Goal: Task Accomplishment & Management: Use online tool/utility

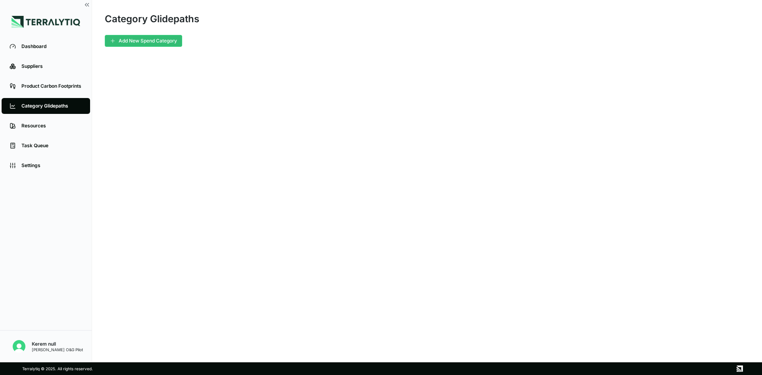
click at [334, 239] on main "Category Glidepaths Add New Spend Category" at bounding box center [427, 181] width 670 height 362
click at [139, 45] on button "Add New Spend Category" at bounding box center [143, 41] width 77 height 12
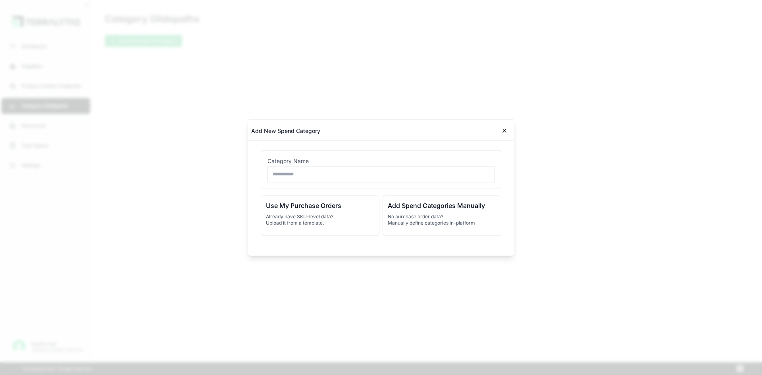
click at [293, 174] on input "text" at bounding box center [381, 174] width 227 height 16
type input "**********"
click at [318, 212] on div "Use My Purchase Orders Already have SKU-level data? Upload it from a template." at bounding box center [320, 215] width 119 height 40
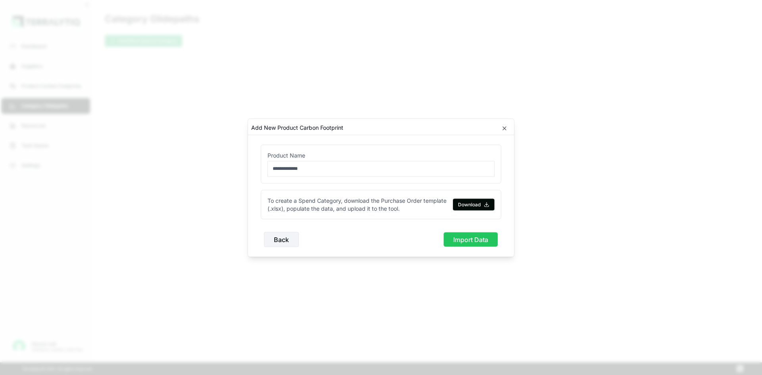
click at [456, 238] on button "Import Data" at bounding box center [470, 239] width 55 height 15
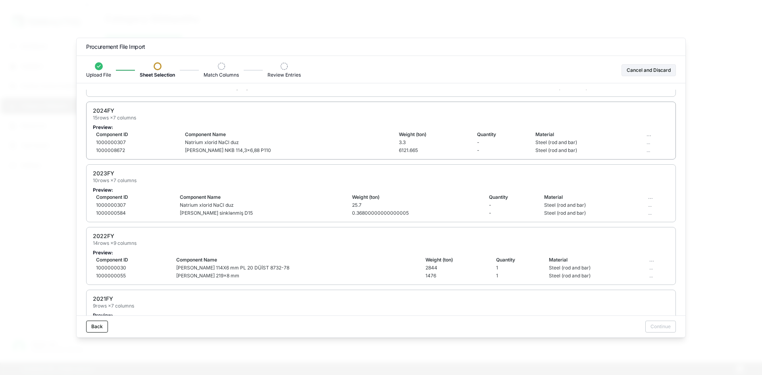
scroll to position [79, 0]
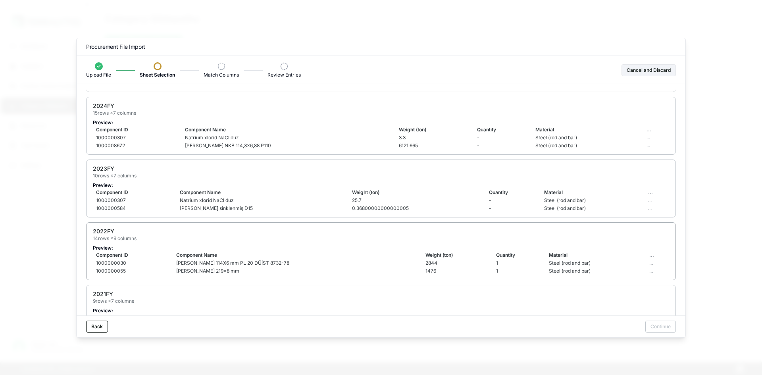
click at [156, 236] on div "2022FY 14 rows × 9 columns" at bounding box center [381, 234] width 576 height 14
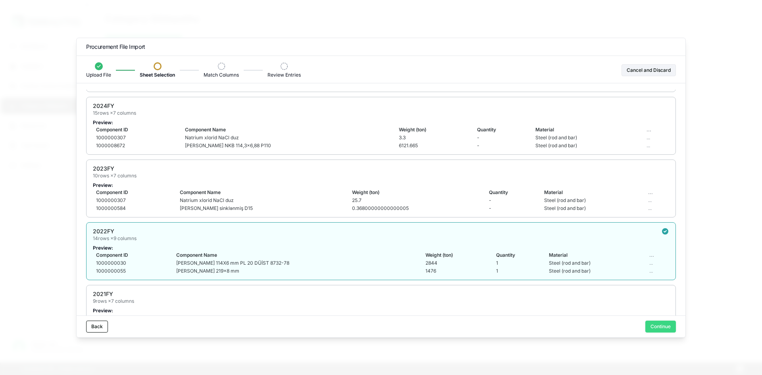
click at [659, 326] on button "Continue" at bounding box center [660, 327] width 31 height 12
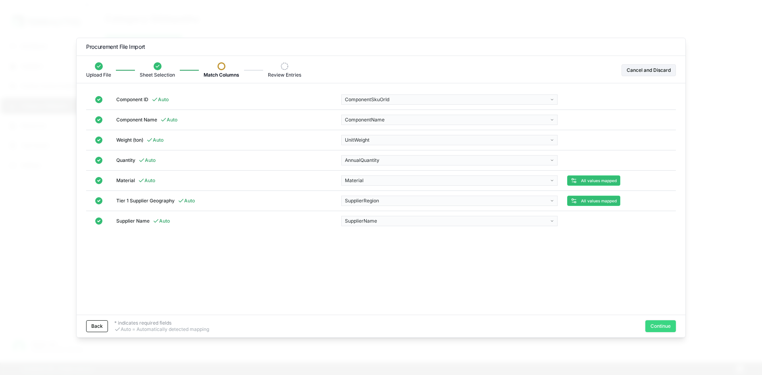
click at [662, 328] on button "Continue" at bounding box center [660, 326] width 31 height 12
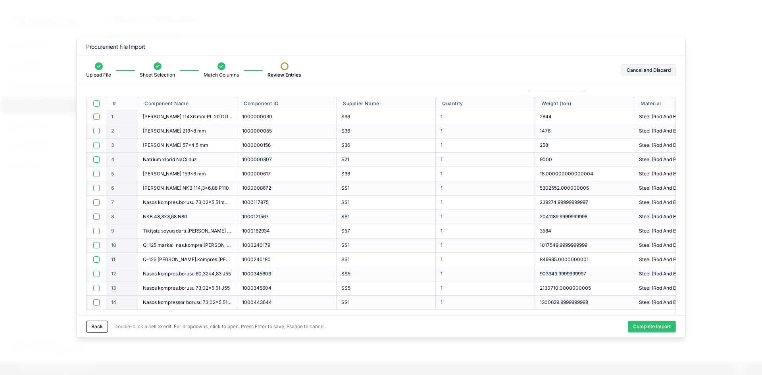
scroll to position [0, 0]
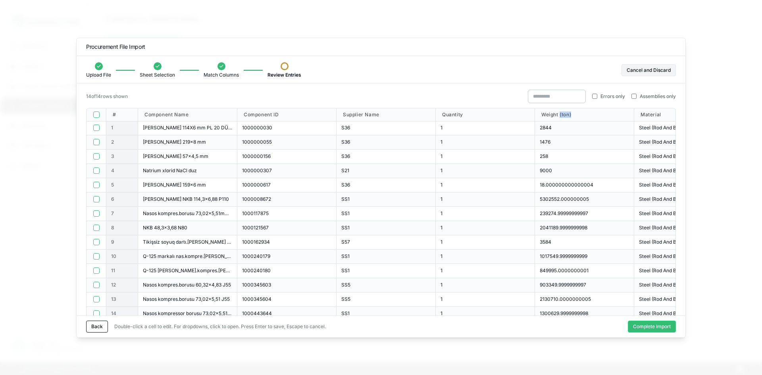
drag, startPoint x: 572, startPoint y: 115, endPoint x: 556, endPoint y: 125, distance: 18.7
click at [560, 116] on span "Weight (ton)" at bounding box center [556, 115] width 30 height 6
click at [554, 127] on div "2844" at bounding box center [584, 128] width 89 height 6
click at [98, 117] on button "button" at bounding box center [96, 115] width 6 height 6
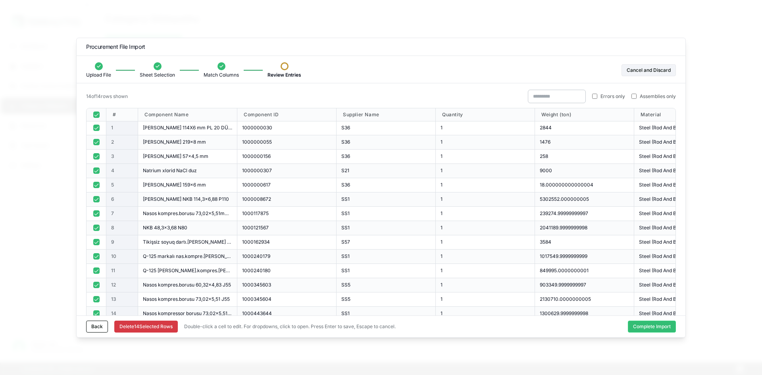
click at [98, 117] on button "button" at bounding box center [96, 115] width 6 height 6
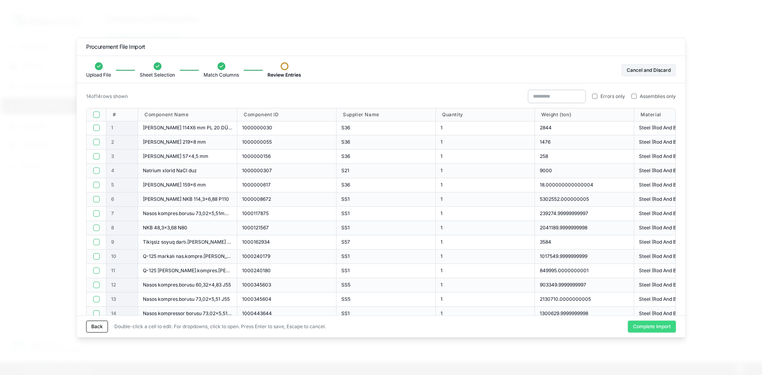
click at [655, 329] on button "Complete Import" at bounding box center [652, 327] width 48 height 12
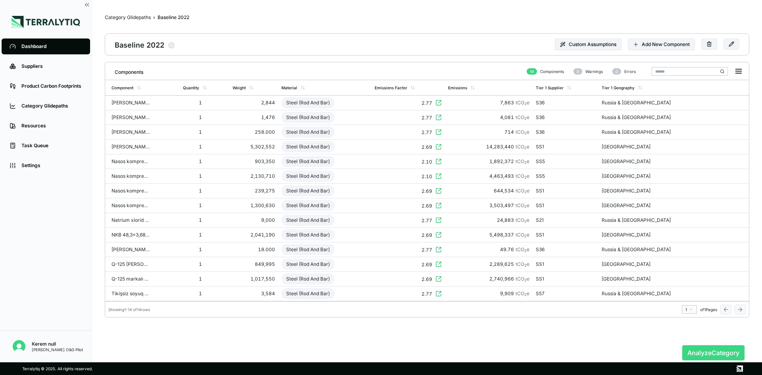
click at [721, 349] on button "Analyze Category" at bounding box center [713, 352] width 62 height 15
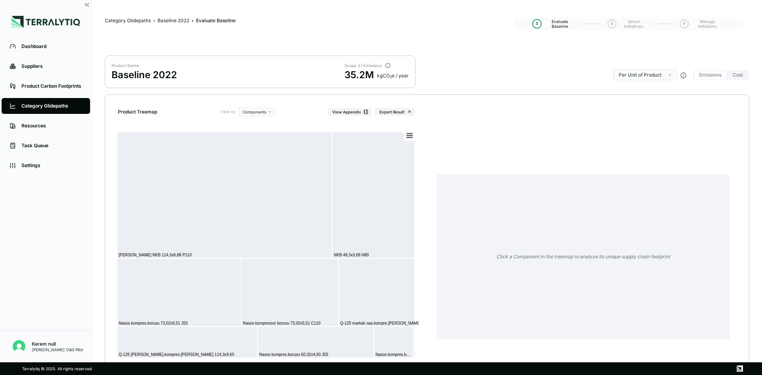
scroll to position [39, 0]
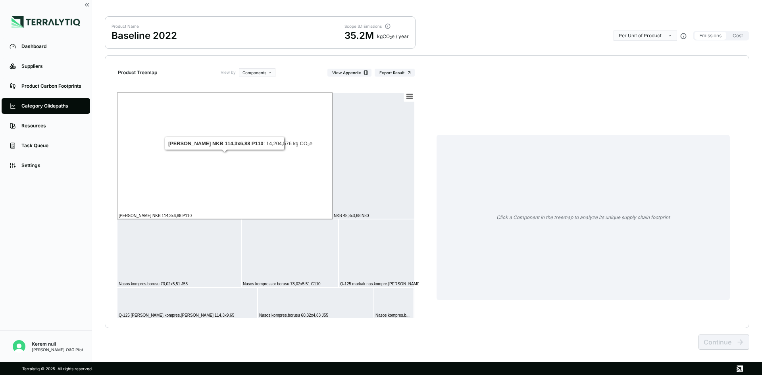
click at [285, 168] on rect at bounding box center [224, 155] width 215 height 127
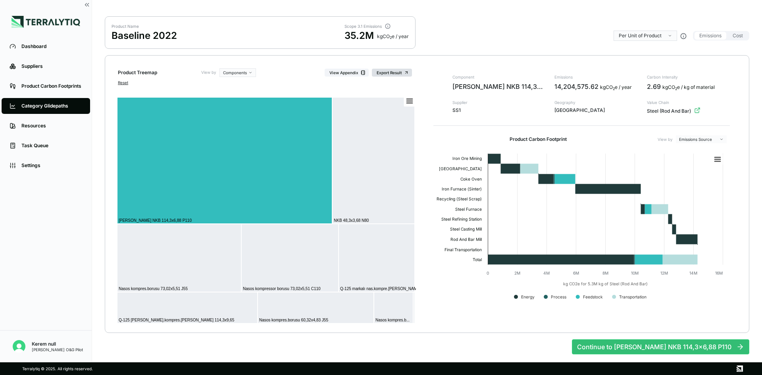
click at [403, 72] on button "Export Result" at bounding box center [392, 73] width 40 height 8
click at [56, 107] on div "Category Glidepaths" at bounding box center [51, 106] width 61 height 6
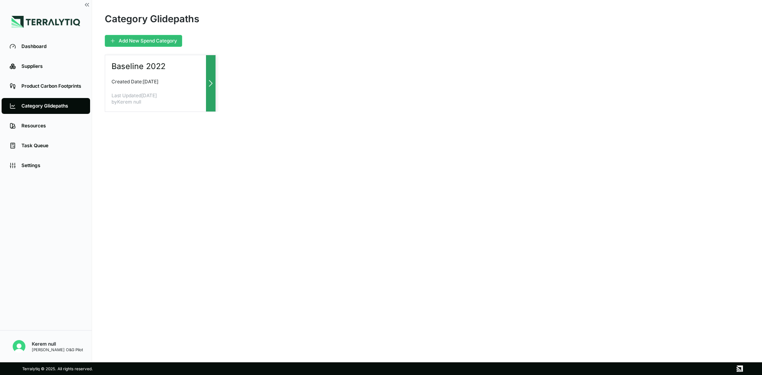
click at [142, 71] on div "Baseline 2022 Created Date: [DATE] Last Updated [DATE] by Kerem null" at bounding box center [160, 83] width 111 height 57
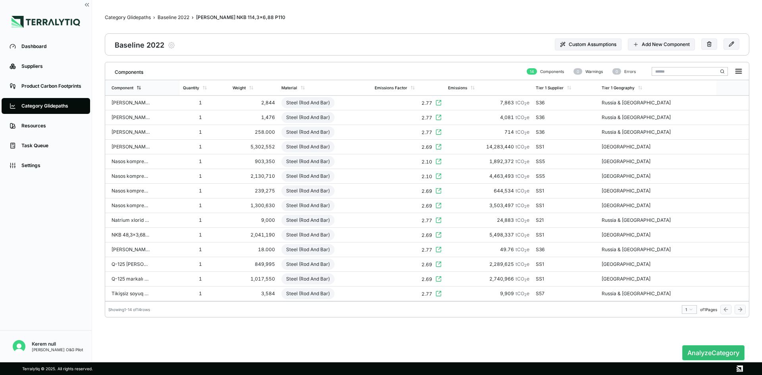
click at [140, 88] on icon at bounding box center [140, 87] width 0 height 3
click at [134, 101] on div "[PERSON_NAME] 57x4,5 mm" at bounding box center [131, 103] width 38 height 6
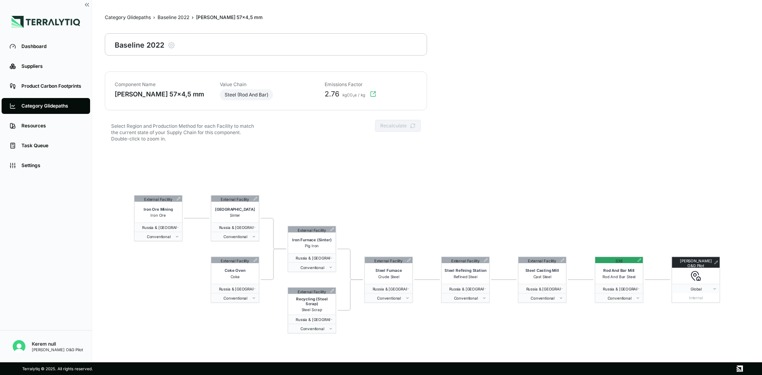
scroll to position [38, 0]
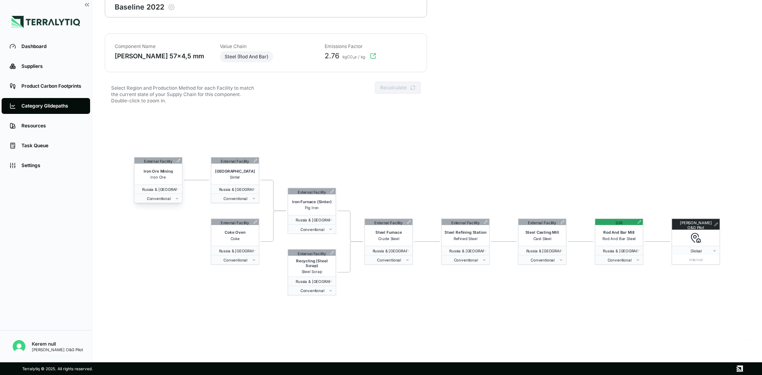
click at [179, 161] on icon at bounding box center [179, 161] width 4 height 4
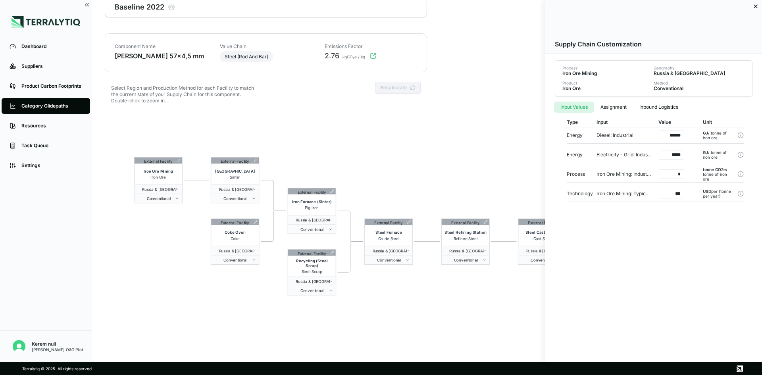
click at [255, 161] on div at bounding box center [381, 187] width 762 height 375
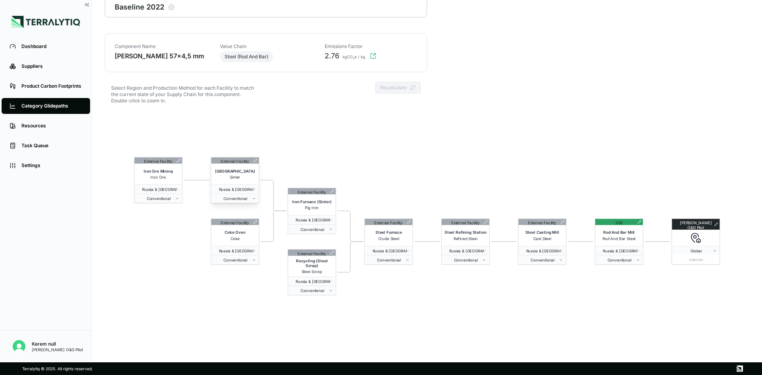
click at [255, 161] on icon at bounding box center [255, 160] width 3 height 3
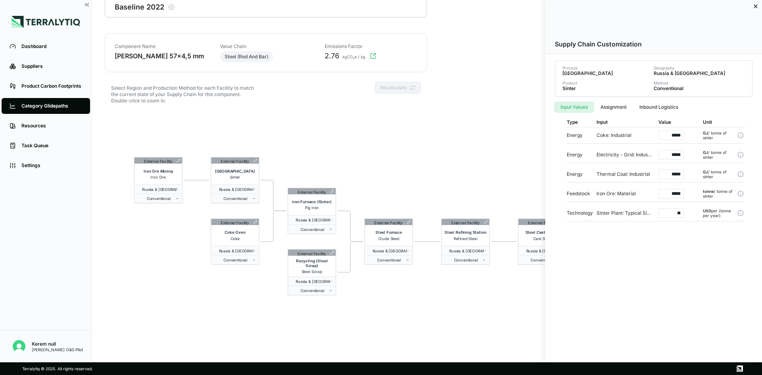
click at [331, 191] on div at bounding box center [381, 187] width 762 height 375
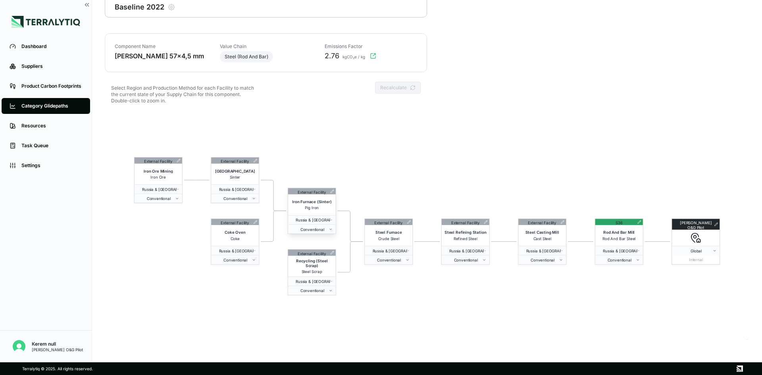
click at [331, 192] on icon at bounding box center [332, 191] width 3 height 3
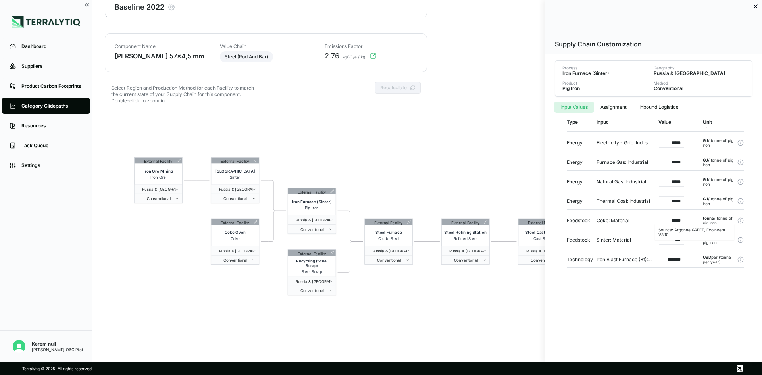
scroll to position [18, 0]
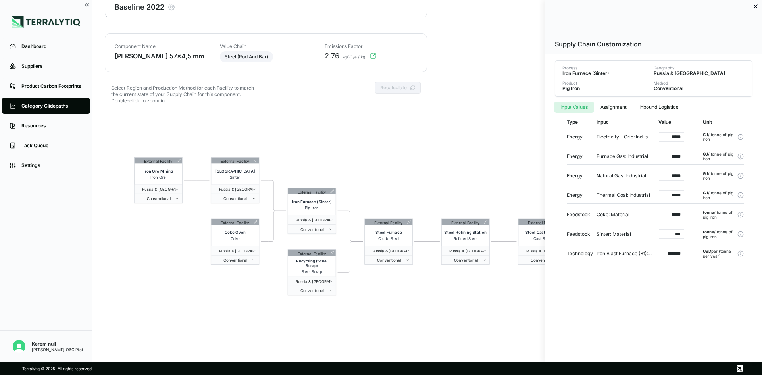
click at [398, 158] on div at bounding box center [381, 187] width 762 height 375
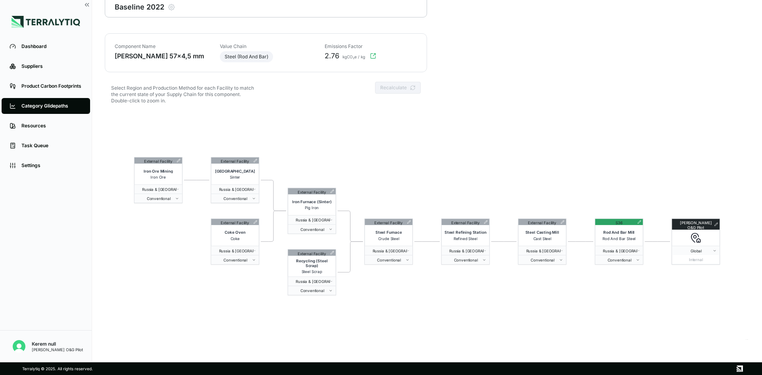
click at [65, 105] on div "Category Glidepaths" at bounding box center [51, 106] width 61 height 6
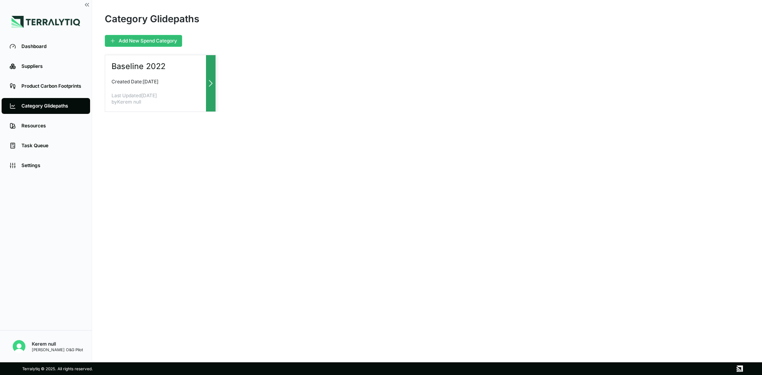
click at [152, 85] on div "Baseline 2022 Created Date: [DATE] Last Updated [DATE] by Kerem null" at bounding box center [160, 83] width 111 height 57
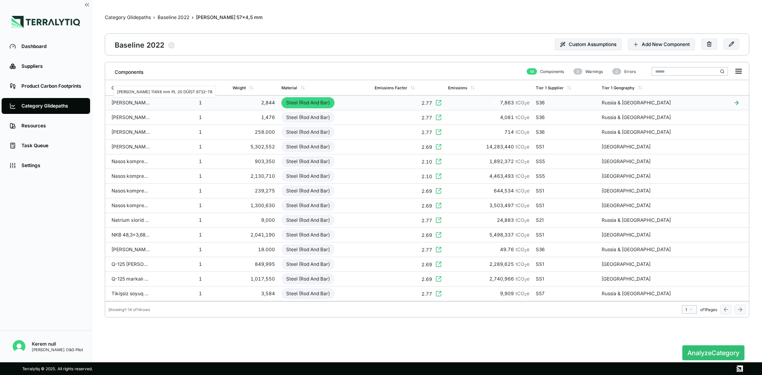
click at [137, 104] on div "[PERSON_NAME] 114X6 mm PL 20 DÜİST 8732-78" at bounding box center [131, 103] width 38 height 6
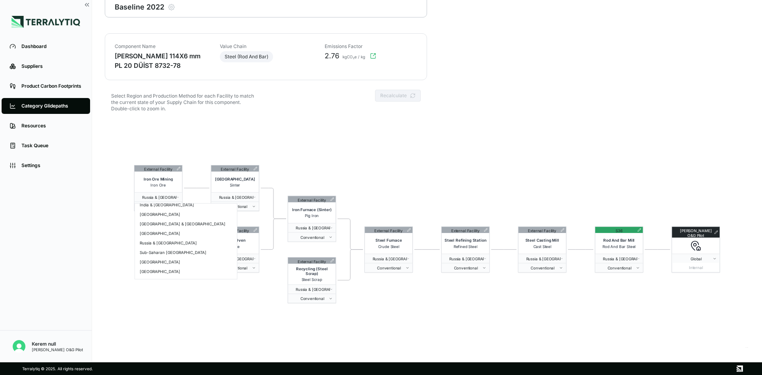
scroll to position [104, 0]
click at [152, 243] on div "[GEOGRAPHIC_DATA]" at bounding box center [186, 242] width 99 height 10
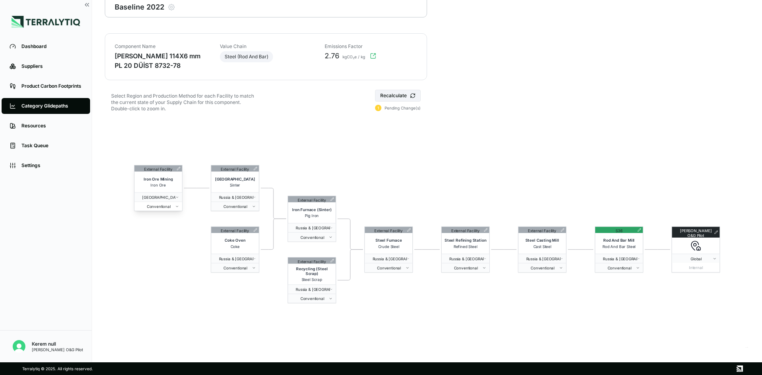
click at [179, 208] on div "Conventional" at bounding box center [159, 206] width 48 height 5
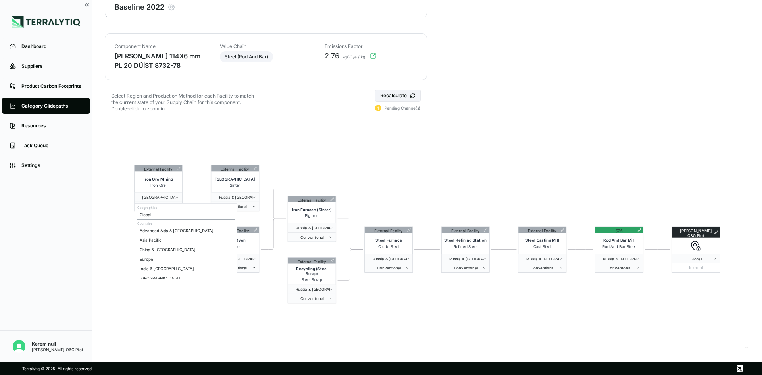
click at [118, 228] on html "Dashboard Suppliers Product Carbon Footprints Category Glidepaths Resources Tas…" at bounding box center [381, 187] width 762 height 375
click at [397, 171] on html "Dashboard Suppliers Product Carbon Footprints Category Glidepaths Resources Tas…" at bounding box center [381, 187] width 762 height 375
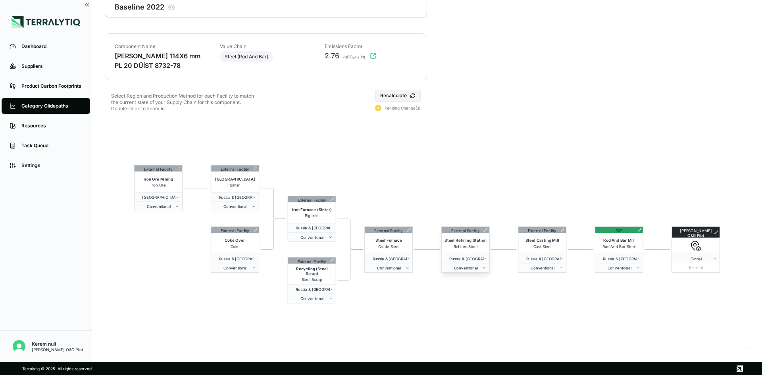
click at [487, 234] on div "Steel Refining Station Refined Steel" at bounding box center [466, 243] width 48 height 21
click at [487, 231] on icon at bounding box center [486, 230] width 4 height 4
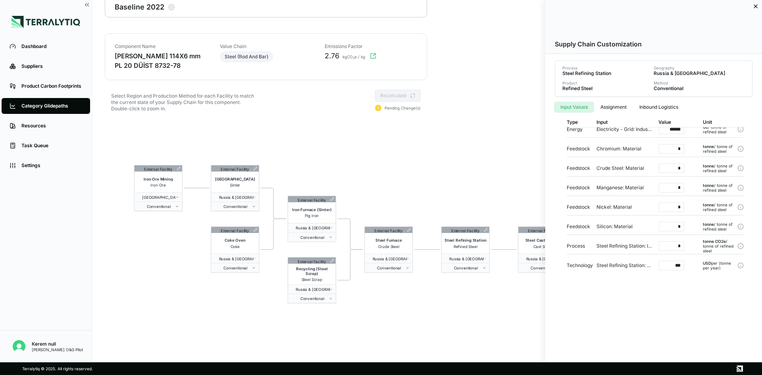
scroll to position [0, 0]
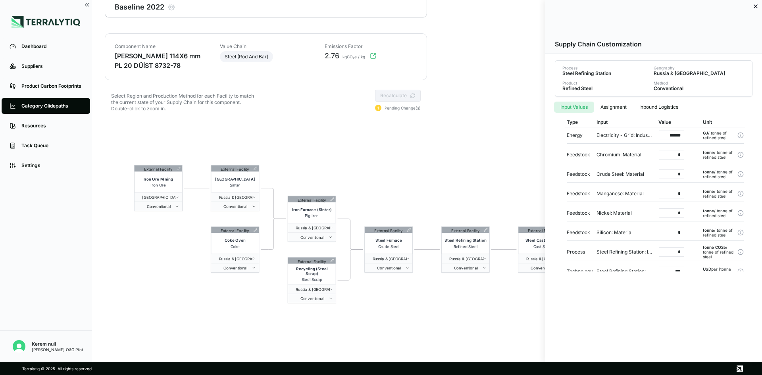
click at [476, 172] on div at bounding box center [381, 187] width 762 height 375
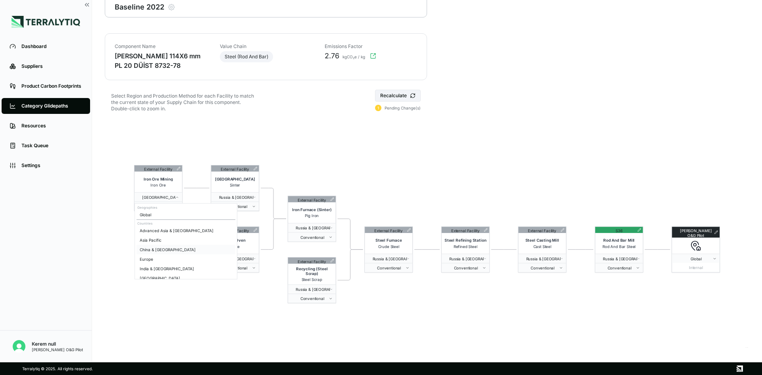
scroll to position [40, 0]
click at [172, 266] on div "Russia & [GEOGRAPHIC_DATA]" at bounding box center [186, 267] width 99 height 10
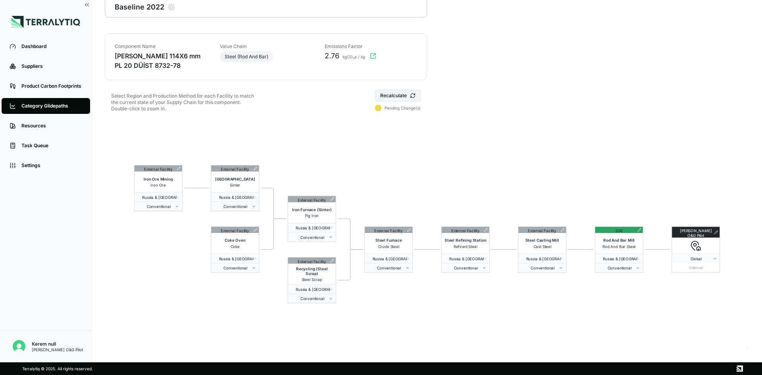
click at [482, 183] on div "External Facility Iron Ore Mining Iron Ore [GEOGRAPHIC_DATA] & Central Asia Con…" at bounding box center [427, 234] width 645 height 229
click at [487, 232] on div "External Facility" at bounding box center [466, 230] width 48 height 6
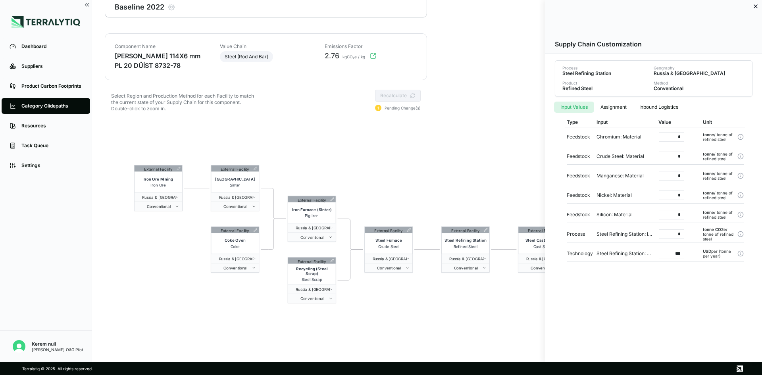
scroll to position [0, 0]
click at [441, 174] on div at bounding box center [381, 187] width 762 height 375
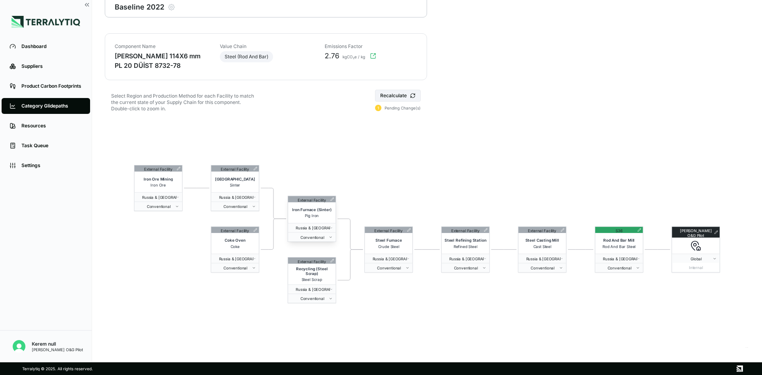
click at [332, 200] on icon at bounding box center [332, 199] width 3 height 3
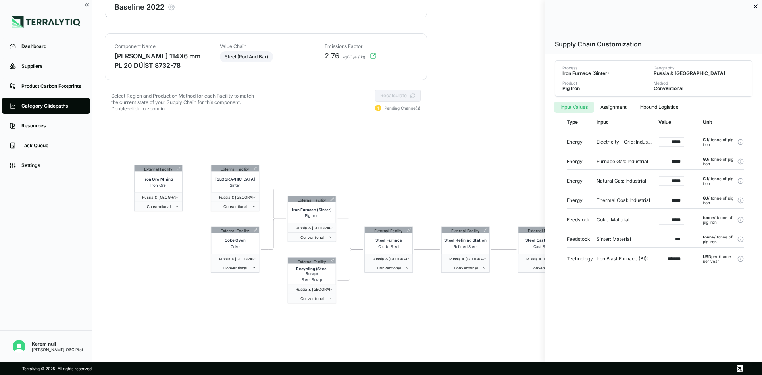
scroll to position [18, 0]
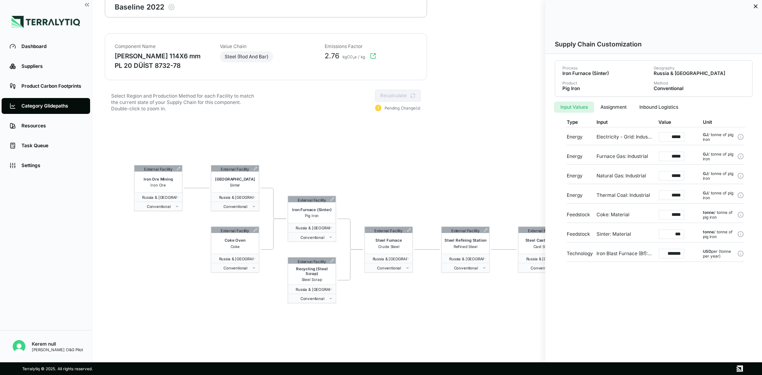
drag, startPoint x: 755, startPoint y: 7, endPoint x: 717, endPoint y: 37, distance: 48.4
click at [755, 7] on icon at bounding box center [755, 6] width 3 height 3
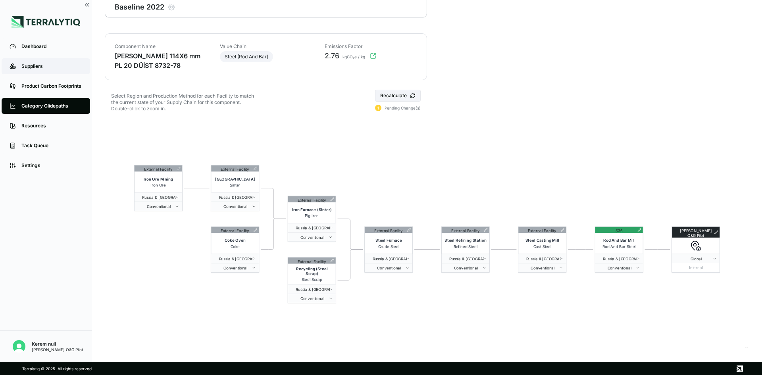
click at [44, 64] on div "Suppliers" at bounding box center [51, 66] width 61 height 6
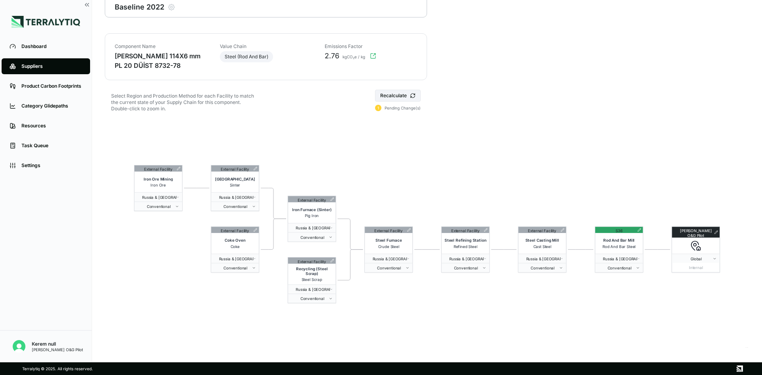
scroll to position [2, 0]
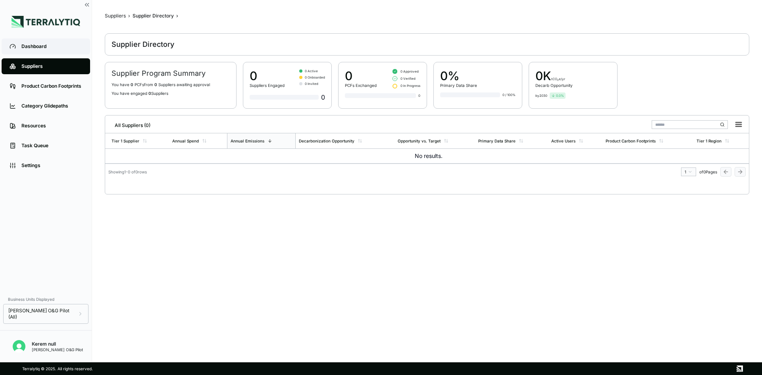
click at [45, 49] on div "Dashboard" at bounding box center [51, 46] width 61 height 6
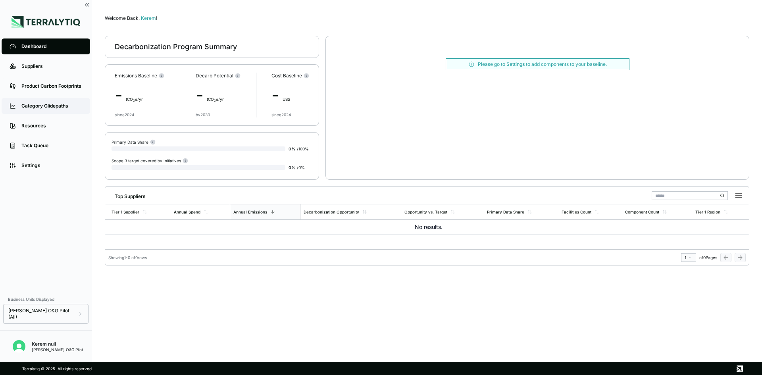
click at [48, 104] on div "Category Glidepaths" at bounding box center [51, 106] width 61 height 6
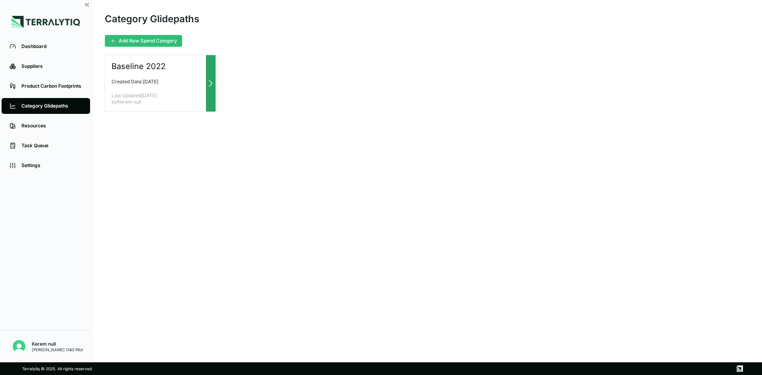
click at [147, 77] on div "Baseline 2022 Created Date: [DATE] Last Updated [DATE] by Kerem null" at bounding box center [160, 83] width 111 height 57
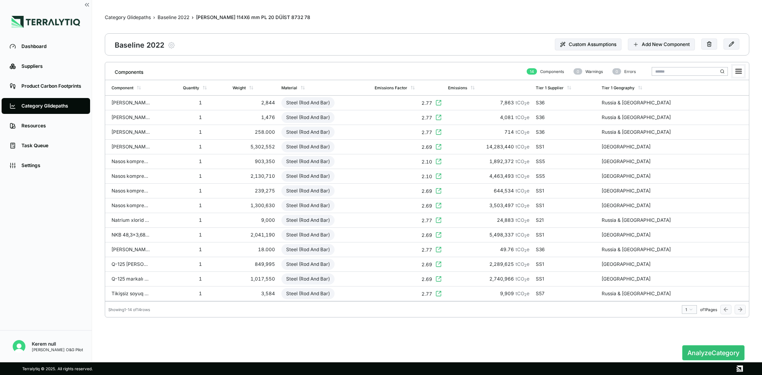
click at [742, 72] on rect at bounding box center [738, 71] width 11 height 11
drag, startPoint x: 702, startPoint y: 347, endPoint x: 692, endPoint y: 344, distance: 11.3
click at [702, 347] on button "Analyze Category" at bounding box center [713, 352] width 62 height 15
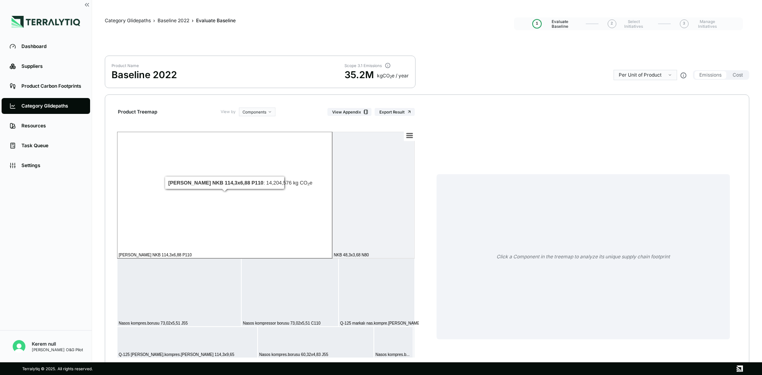
click at [254, 192] on rect at bounding box center [224, 195] width 215 height 127
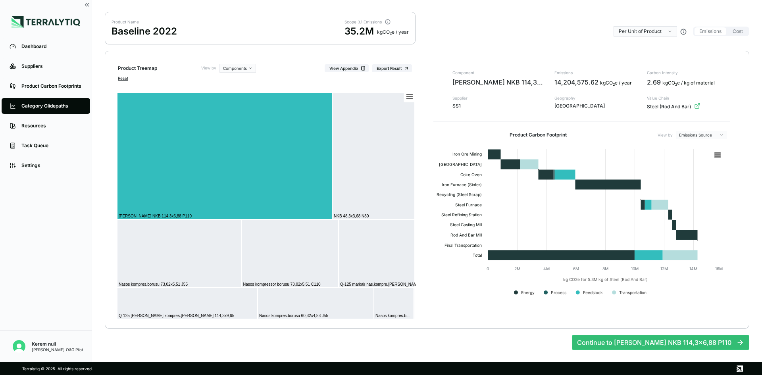
scroll to position [44, 0]
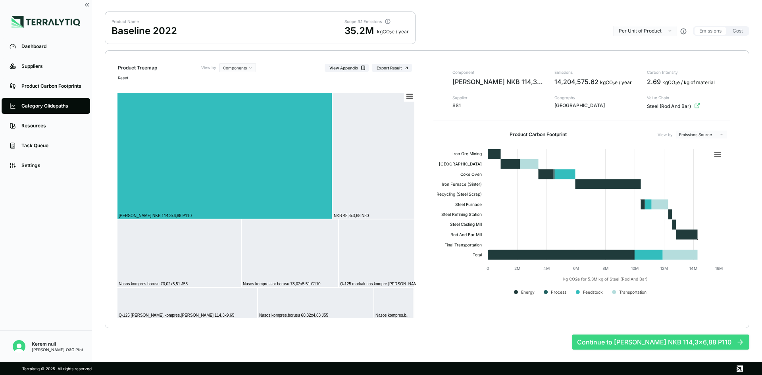
click at [626, 343] on button "Continue to [PERSON_NAME] NKB 114,3x6,88 P110" at bounding box center [660, 342] width 177 height 15
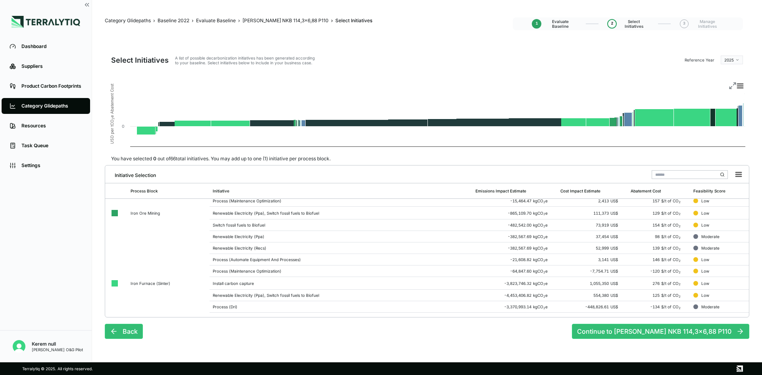
scroll to position [115, 0]
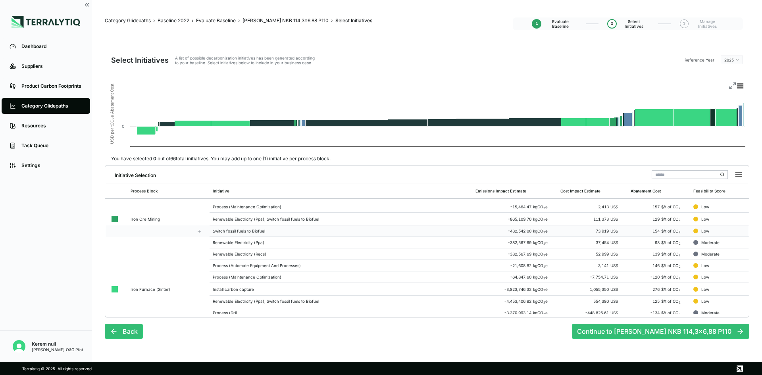
click at [262, 233] on td "Switch fossil fuels to Biofuel" at bounding box center [341, 231] width 263 height 12
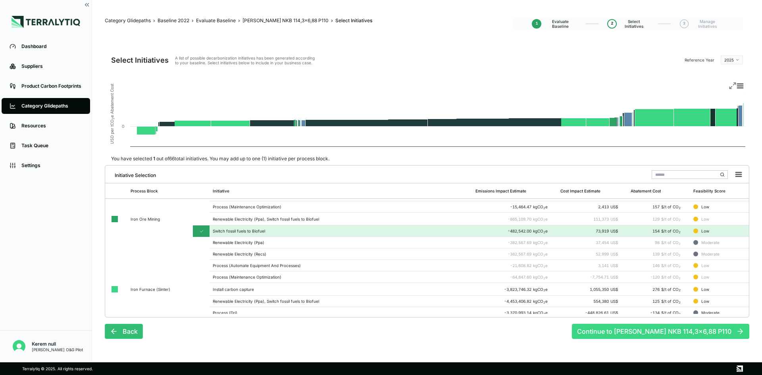
click at [632, 333] on button "Continue to [PERSON_NAME] NKB 114,3x6,88 P110" at bounding box center [660, 331] width 177 height 15
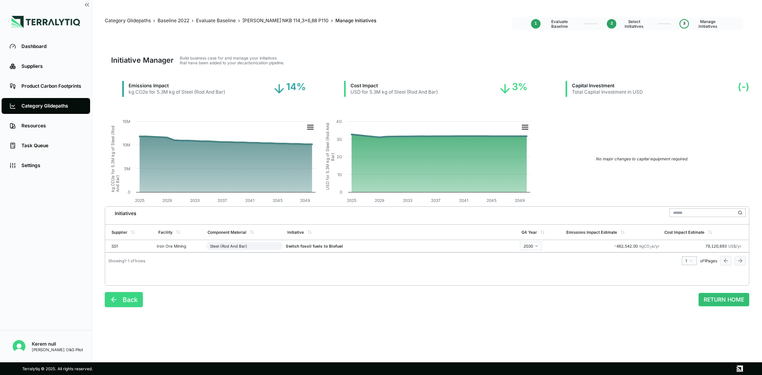
click at [112, 299] on icon at bounding box center [113, 299] width 2 height 5
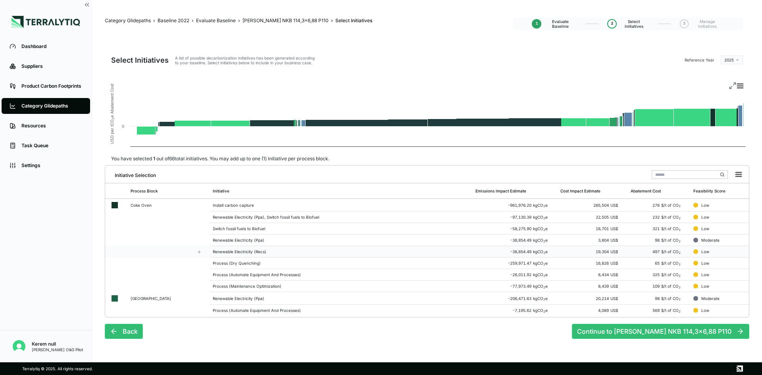
click at [264, 250] on div "Renewable Electricity (Recs)" at bounding box center [341, 251] width 256 height 5
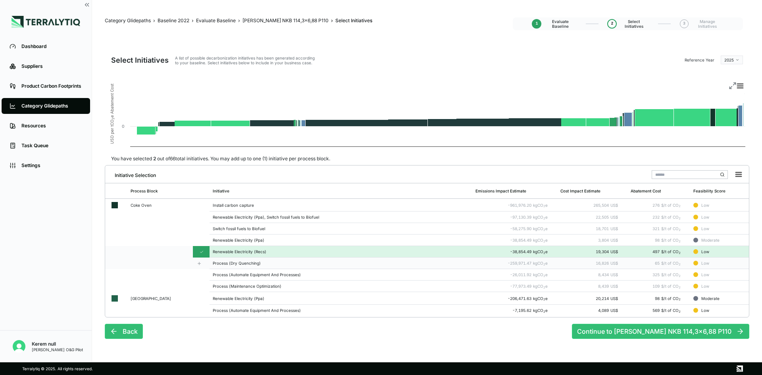
click at [256, 265] on div "Process (Dry Quenching)" at bounding box center [341, 263] width 256 height 5
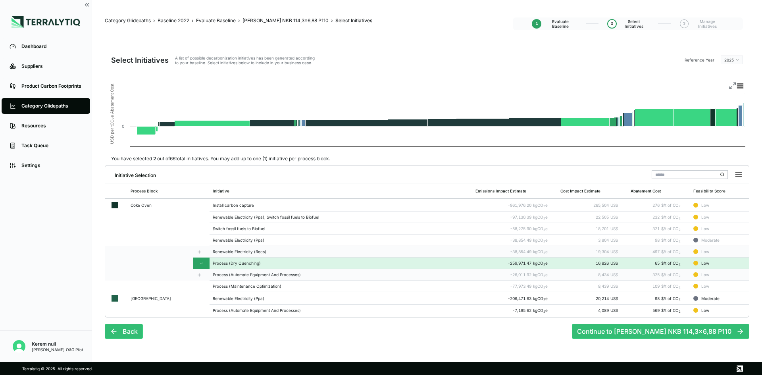
click at [252, 275] on div "Process (Automate Equipment And Processes)" at bounding box center [341, 274] width 256 height 5
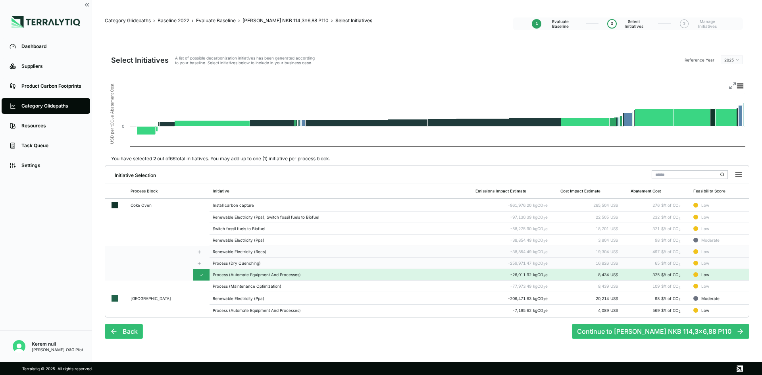
click at [250, 286] on div "Process (Maintenance Optimization)" at bounding box center [341, 286] width 256 height 5
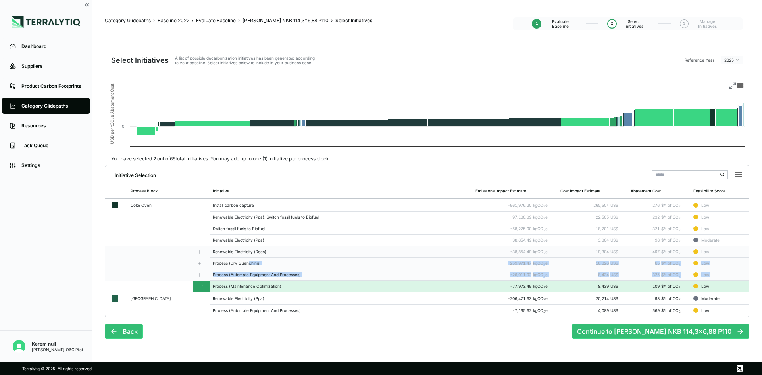
click at [247, 264] on div "Process (Dry Quenching)" at bounding box center [341, 263] width 256 height 5
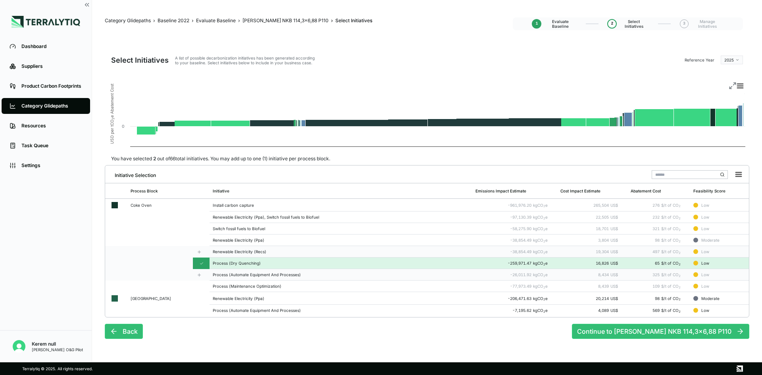
click at [203, 263] on icon at bounding box center [202, 264] width 4 height 4
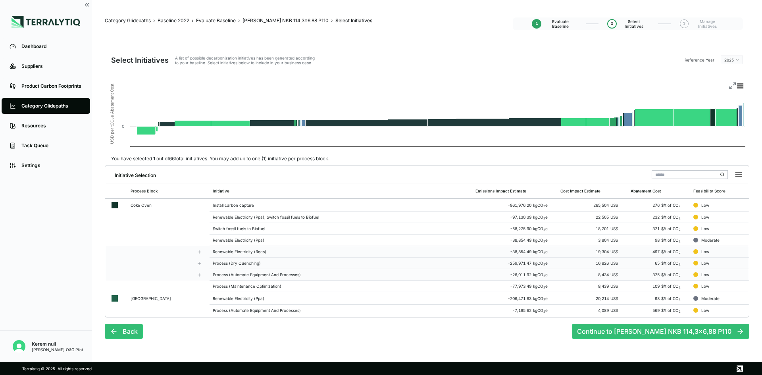
click at [199, 252] on icon at bounding box center [199, 251] width 0 height 3
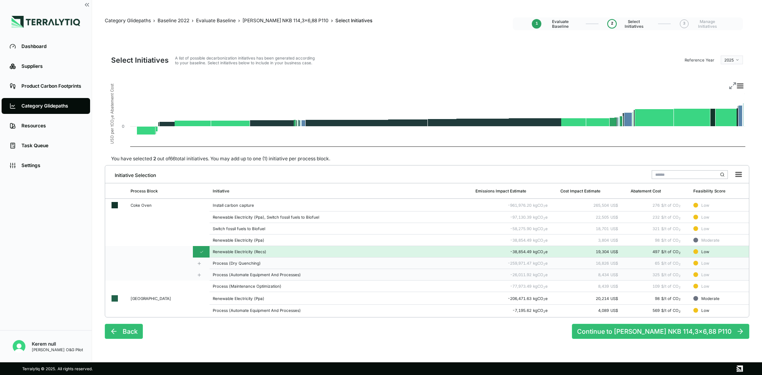
click at [202, 266] on td at bounding box center [202, 264] width 16 height 12
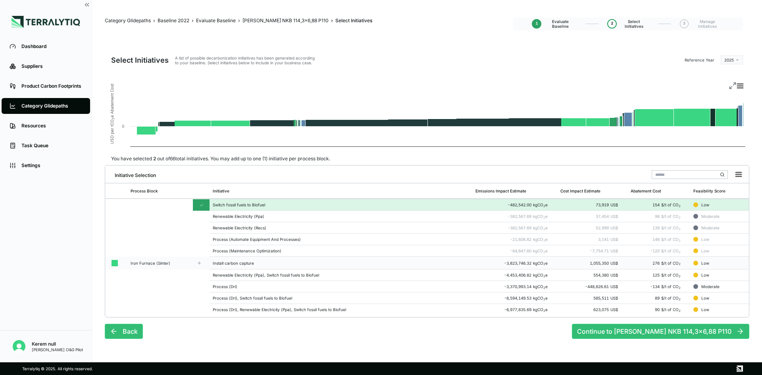
scroll to position [159, 0]
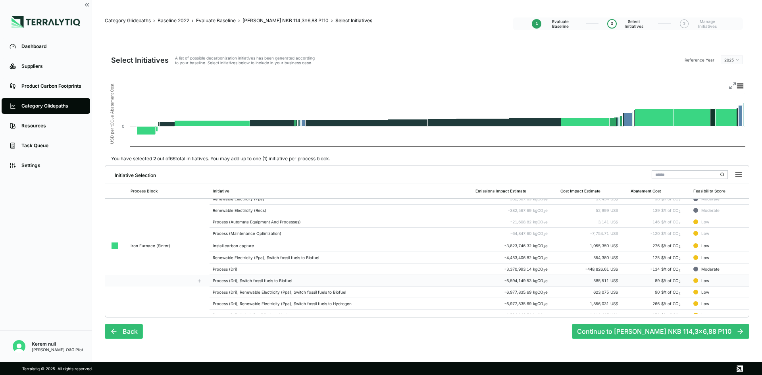
click at [235, 275] on td "Process (Dri), Switch fossil fuels to Biofuel" at bounding box center [341, 281] width 263 height 12
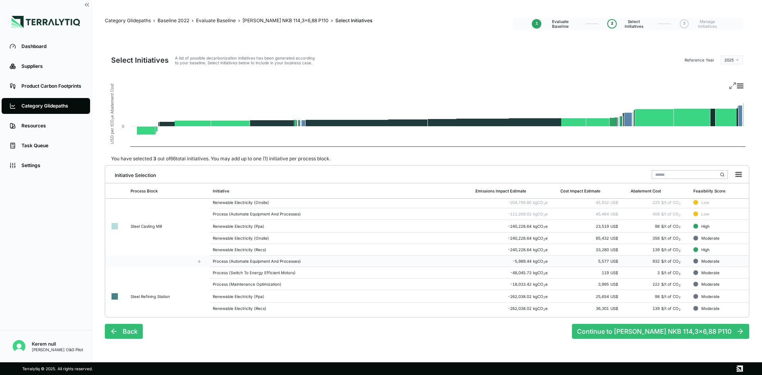
click at [262, 266] on td "Process (Automate Equipment And Processes)" at bounding box center [341, 262] width 263 height 12
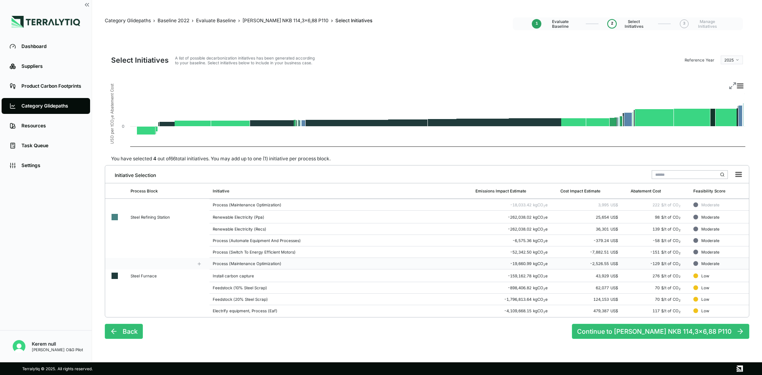
click at [256, 258] on td "Process (Maintenance Optimization)" at bounding box center [341, 264] width 263 height 12
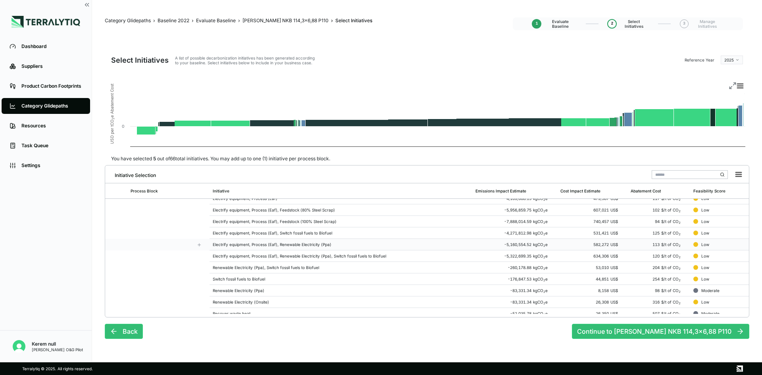
scroll to position [516, 0]
click at [252, 242] on td "Electrify equipment, Process (Eaf), Renewable Electricity (Ppa)" at bounding box center [341, 238] width 263 height 12
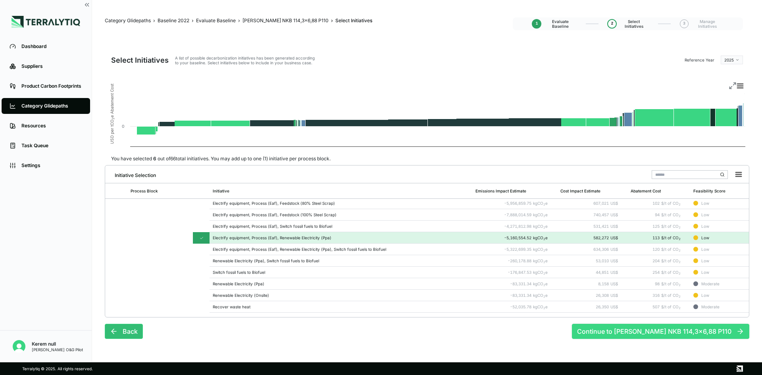
click at [637, 329] on button "Continue to [PERSON_NAME] NKB 114,3x6,88 P110" at bounding box center [660, 331] width 177 height 15
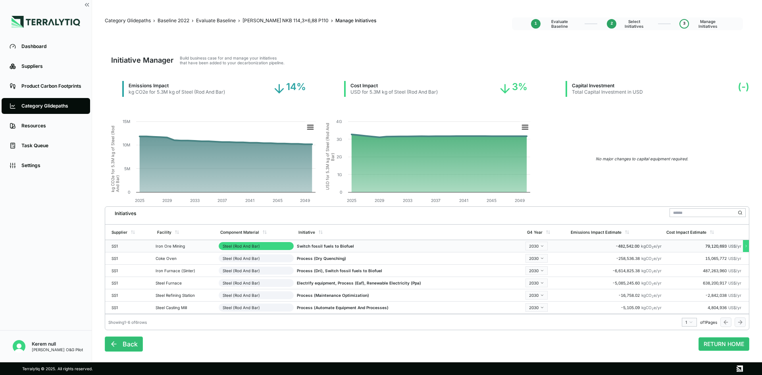
click at [540, 246] on html "Dashboard Suppliers Product Carbon Footprints Category Glidepaths Resources Tas…" at bounding box center [381, 187] width 762 height 375
click at [541, 279] on div "2027" at bounding box center [551, 279] width 47 height 10
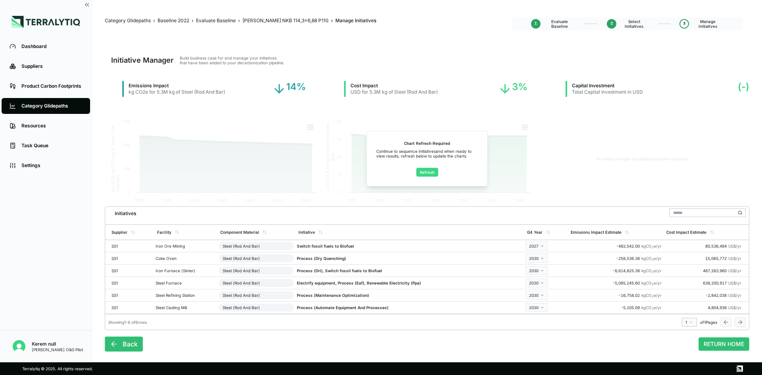
click at [423, 171] on button "Refresh" at bounding box center [427, 172] width 22 height 9
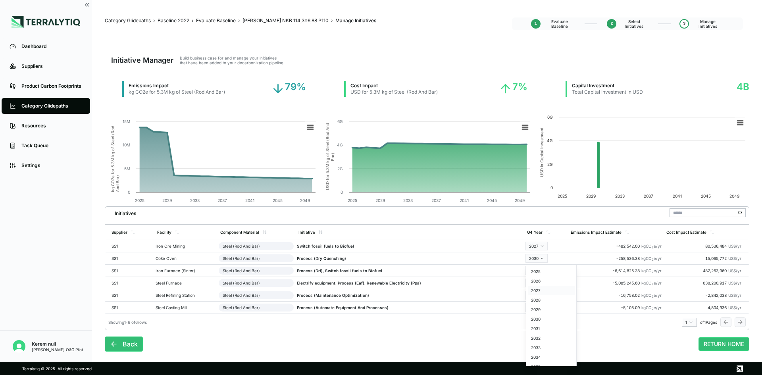
click at [539, 292] on div "2027" at bounding box center [551, 291] width 47 height 10
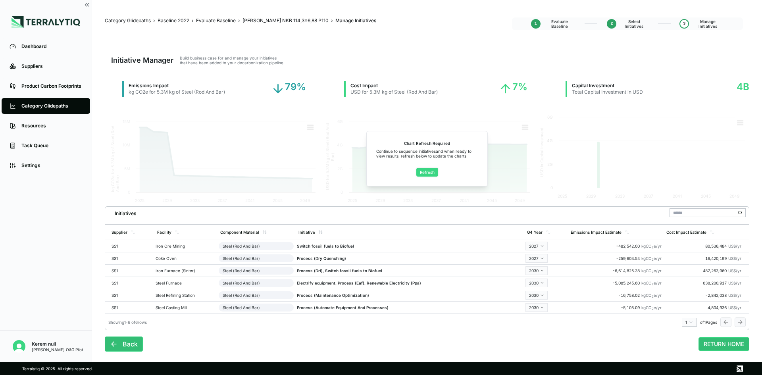
click at [431, 174] on button "Refresh" at bounding box center [427, 172] width 22 height 9
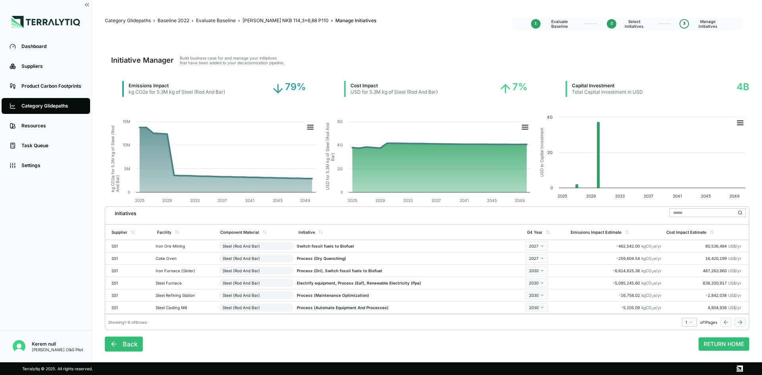
click at [43, 106] on div "Category Glidepaths" at bounding box center [51, 106] width 61 height 6
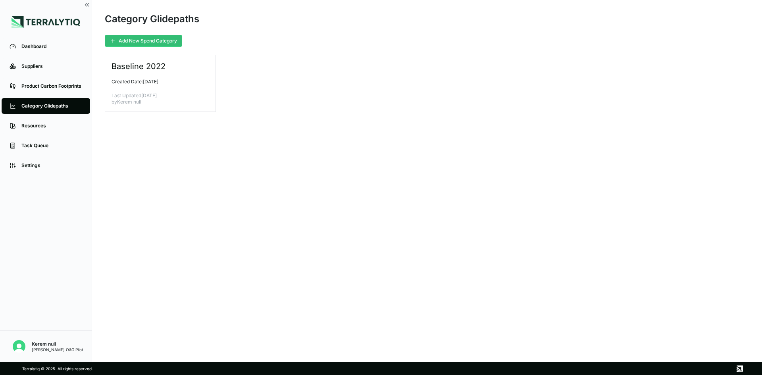
drag, startPoint x: 39, startPoint y: 108, endPoint x: 194, endPoint y: 135, distance: 156.6
click at [39, 108] on div "Category Glidepaths" at bounding box center [51, 106] width 61 height 6
click at [54, 87] on div "Product Carbon Footprints" at bounding box center [51, 86] width 61 height 6
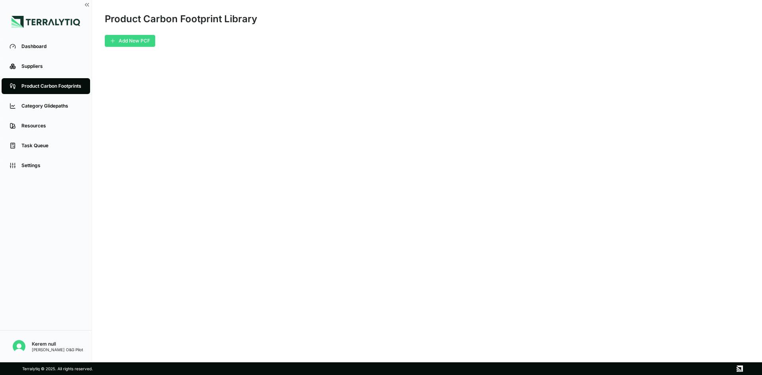
click at [138, 40] on button "Add New PCF" at bounding box center [130, 41] width 50 height 12
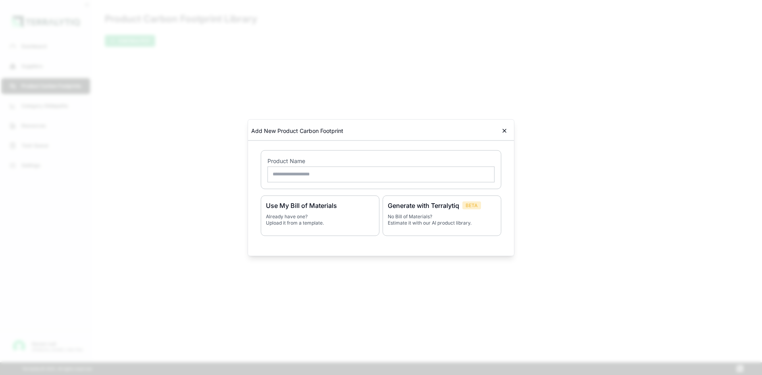
click at [505, 132] on icon at bounding box center [504, 130] width 6 height 6
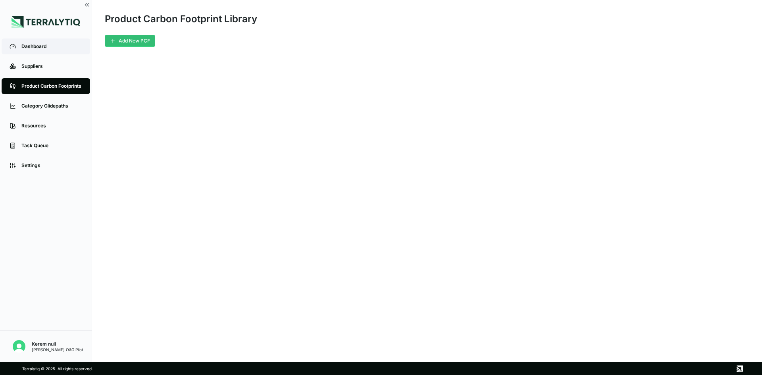
click at [50, 48] on div "Dashboard" at bounding box center [51, 46] width 61 height 6
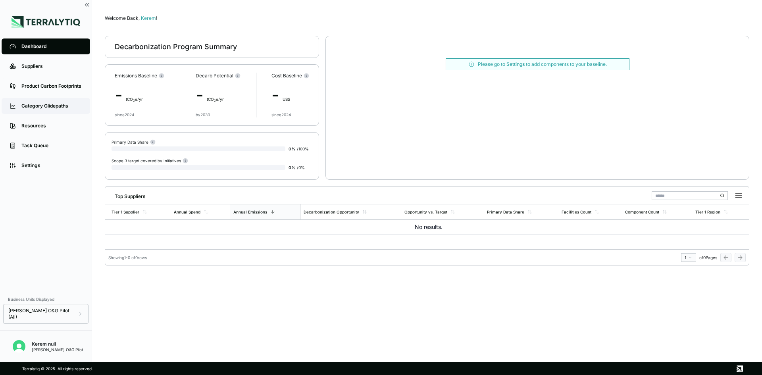
click at [51, 100] on link "Category Glidepaths" at bounding box center [46, 106] width 89 height 16
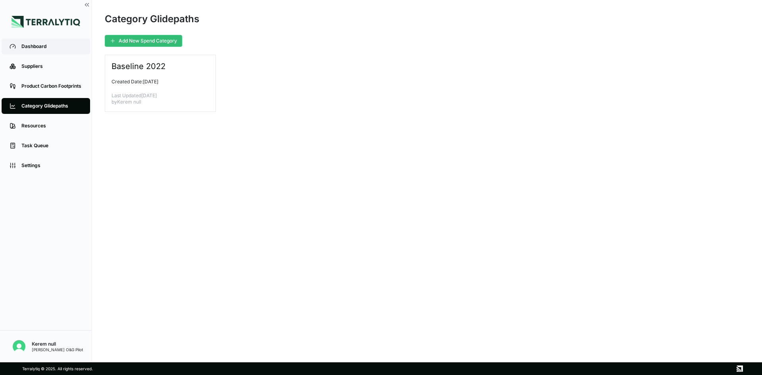
click at [49, 52] on link "Dashboard" at bounding box center [46, 47] width 89 height 16
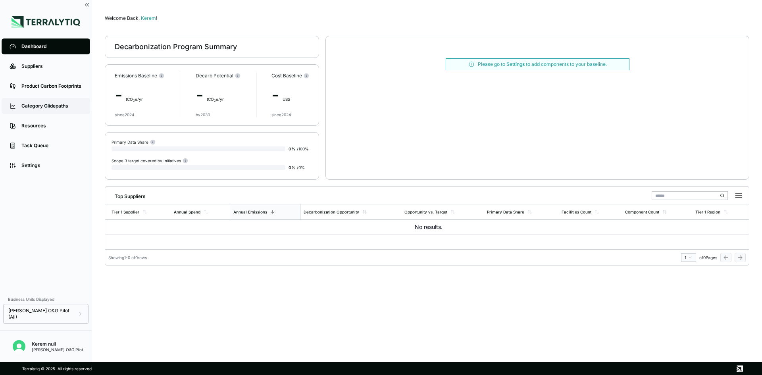
click at [60, 108] on div "Category Glidepaths" at bounding box center [51, 106] width 61 height 6
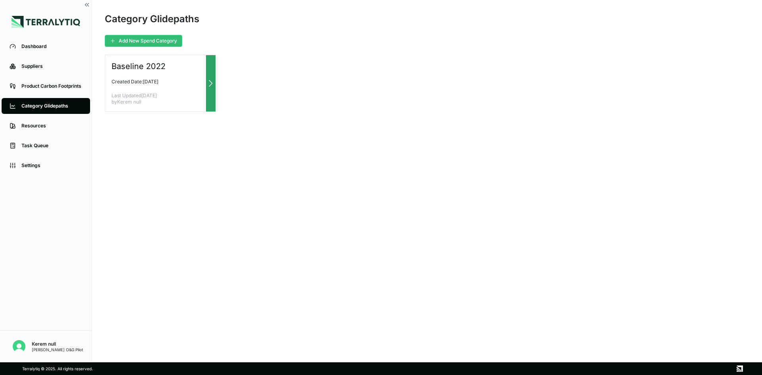
click at [159, 89] on div "Baseline 2022 Created Date: [DATE] Last Updated [DATE] by Kerem null" at bounding box center [160, 83] width 111 height 57
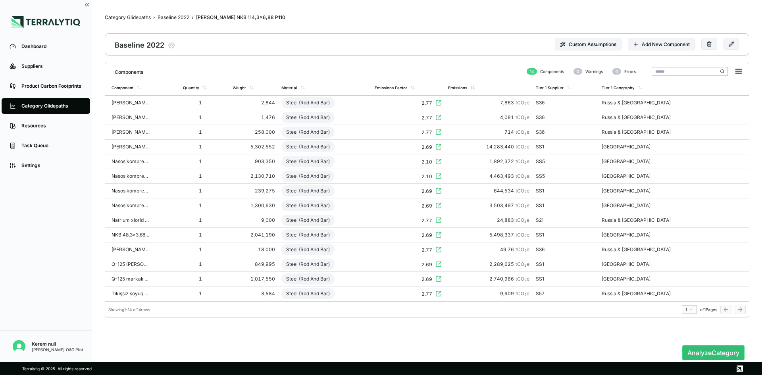
click at [48, 104] on div "Category Glidepaths" at bounding box center [51, 106] width 61 height 6
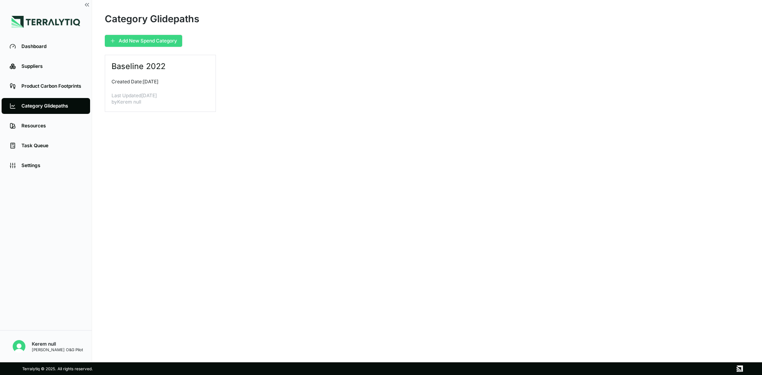
click at [162, 42] on button "Add New Spend Category" at bounding box center [143, 41] width 77 height 12
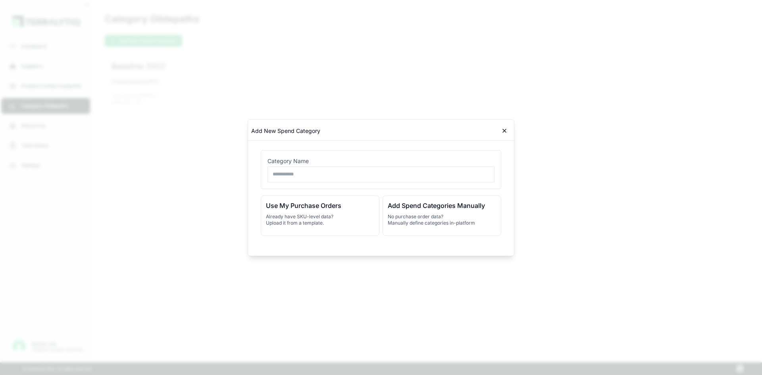
click at [358, 178] on input "text" at bounding box center [381, 174] width 227 height 16
type input "**********"
click at [320, 224] on p "Already have SKU-level data? Upload it from a template." at bounding box center [320, 219] width 108 height 13
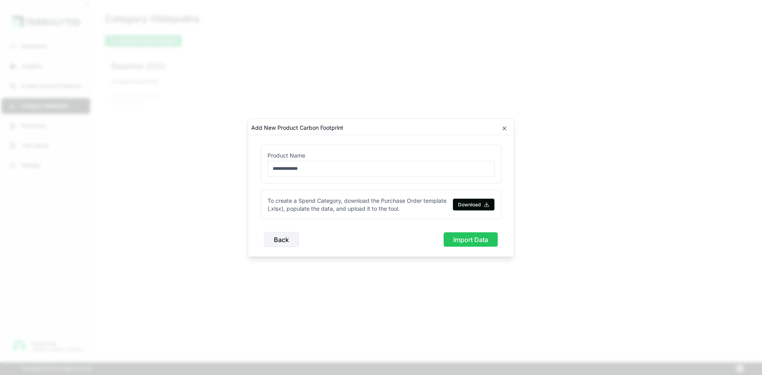
click at [458, 240] on button "Import Data" at bounding box center [470, 239] width 55 height 15
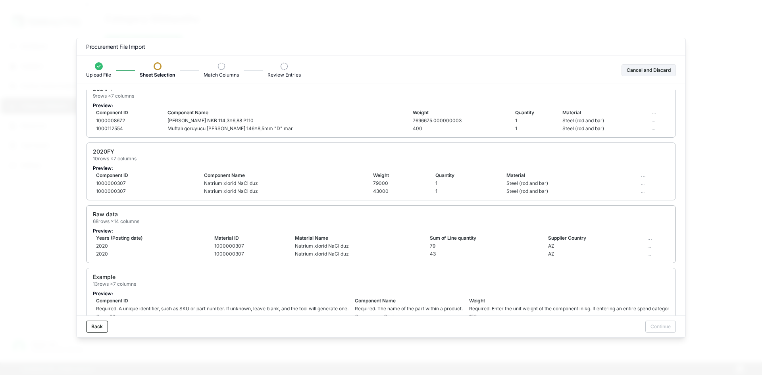
scroll to position [245, 0]
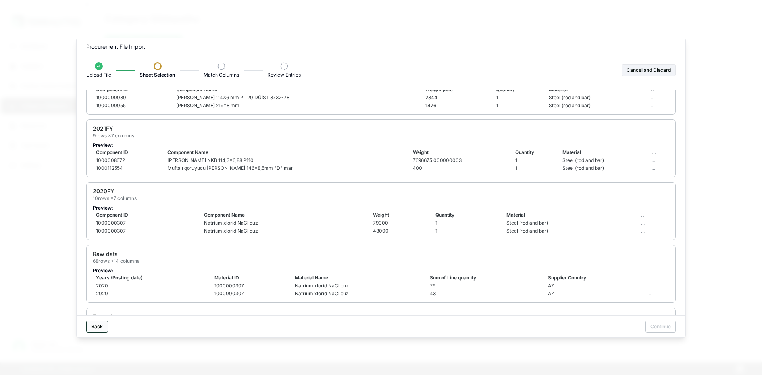
click at [106, 326] on button "Back" at bounding box center [97, 327] width 22 height 12
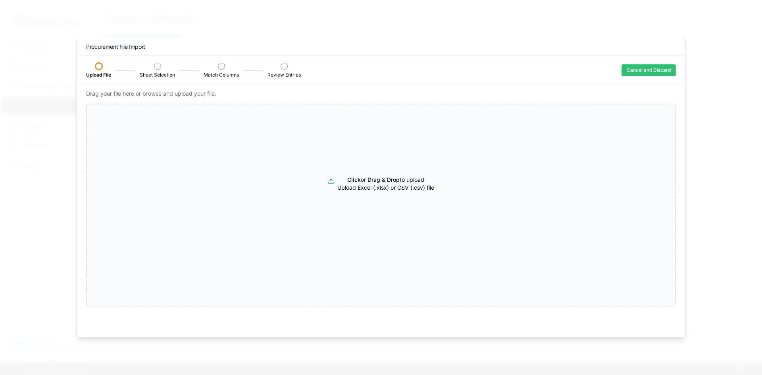
click at [634, 67] on button "Cancel and Discard" at bounding box center [649, 70] width 54 height 12
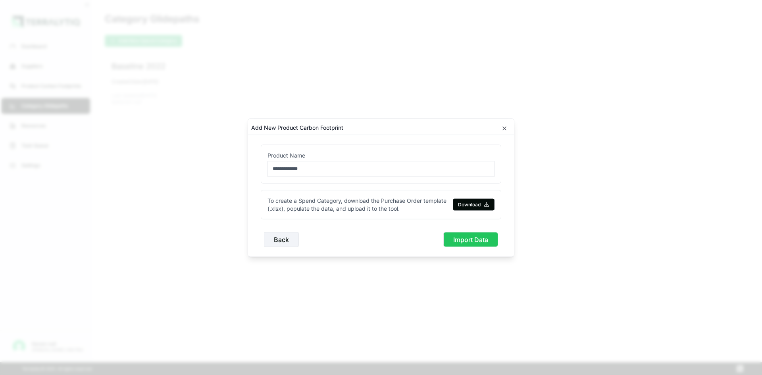
click at [462, 237] on button "Import Data" at bounding box center [470, 239] width 55 height 15
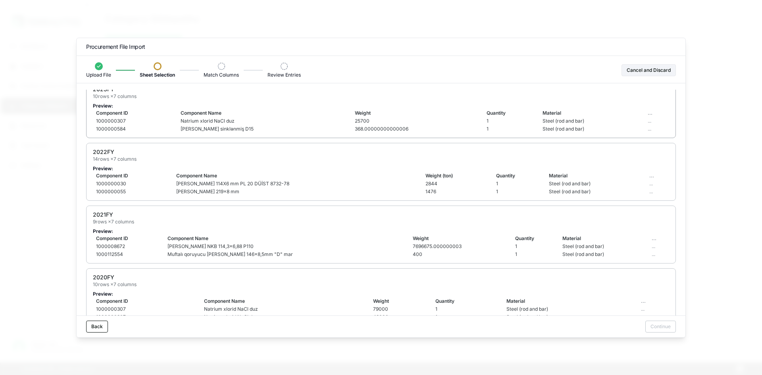
scroll to position [198, 0]
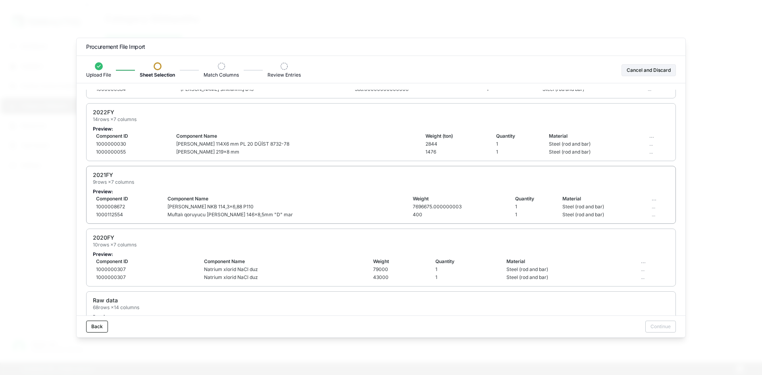
click at [288, 183] on div "2021FY 9 rows × 7 columns" at bounding box center [381, 178] width 576 height 14
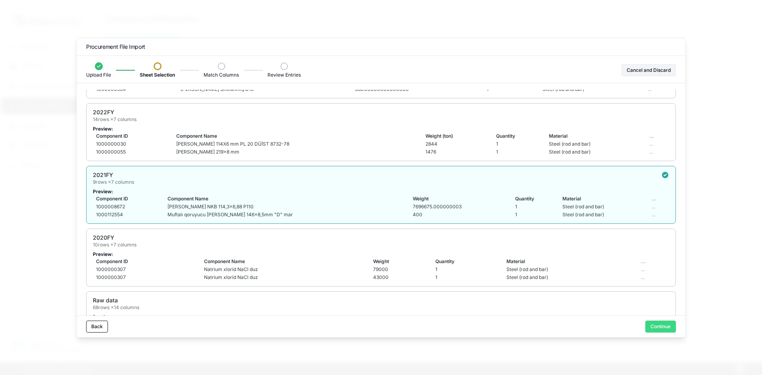
click at [656, 325] on button "Continue" at bounding box center [660, 327] width 31 height 12
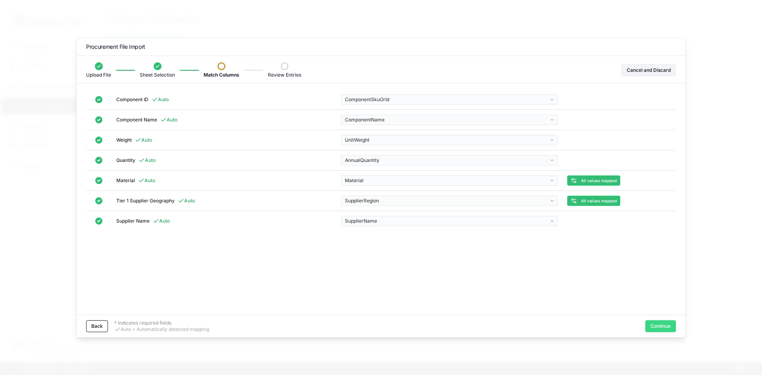
click at [657, 324] on button "Continue" at bounding box center [660, 326] width 31 height 12
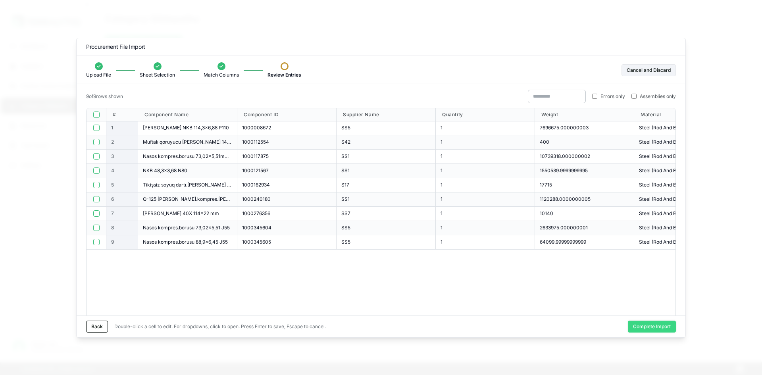
click at [636, 327] on button "Complete Import" at bounding box center [652, 327] width 48 height 12
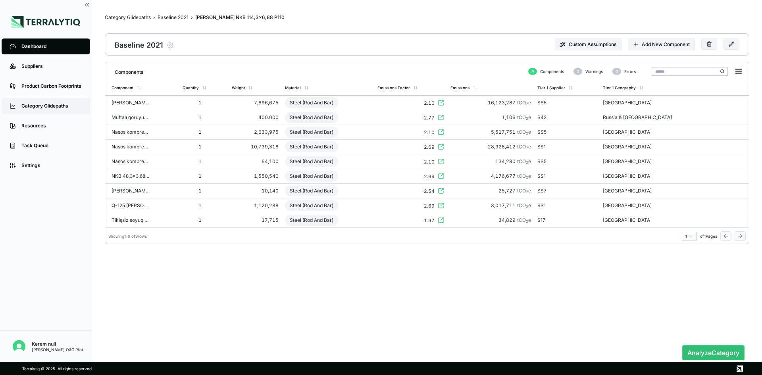
click at [50, 106] on div "Category Glidepaths" at bounding box center [51, 106] width 61 height 6
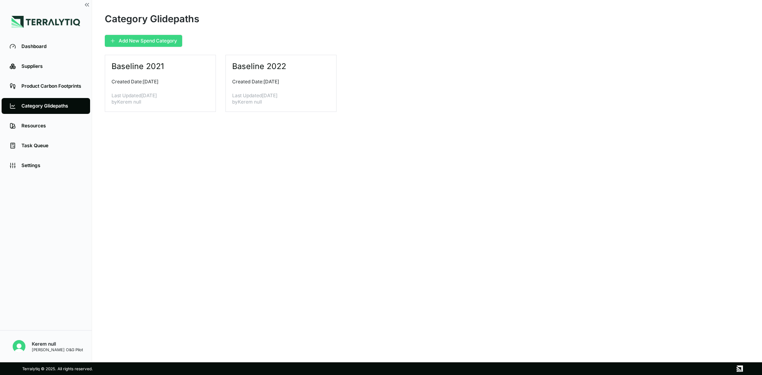
click at [156, 42] on button "Add New Spend Category" at bounding box center [143, 41] width 77 height 12
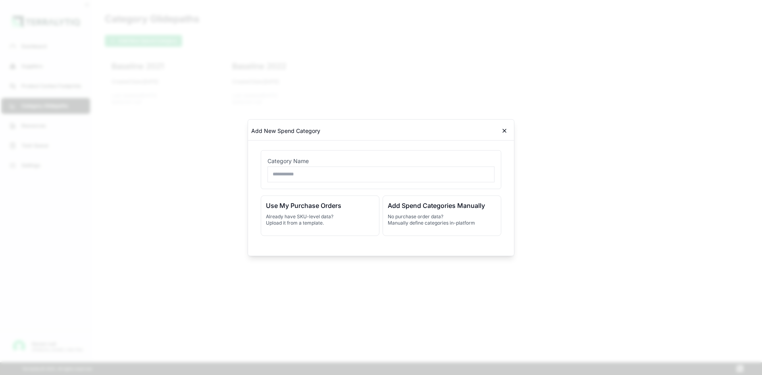
click at [287, 177] on input "text" at bounding box center [381, 174] width 227 height 16
type input "**********"
click at [302, 207] on h3 "Use My Purchase Orders" at bounding box center [320, 205] width 108 height 10
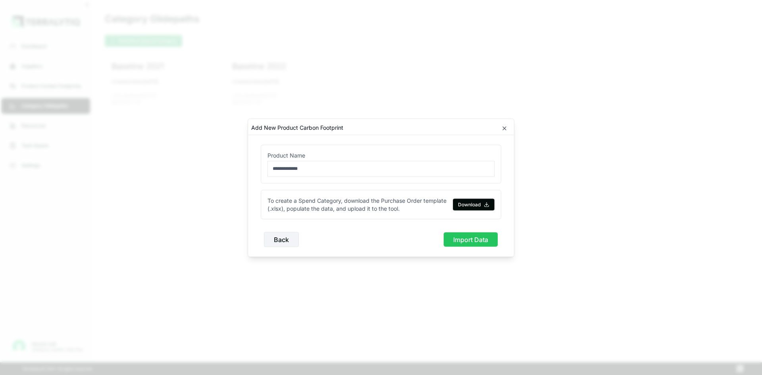
click at [472, 241] on button "Import Data" at bounding box center [470, 239] width 55 height 15
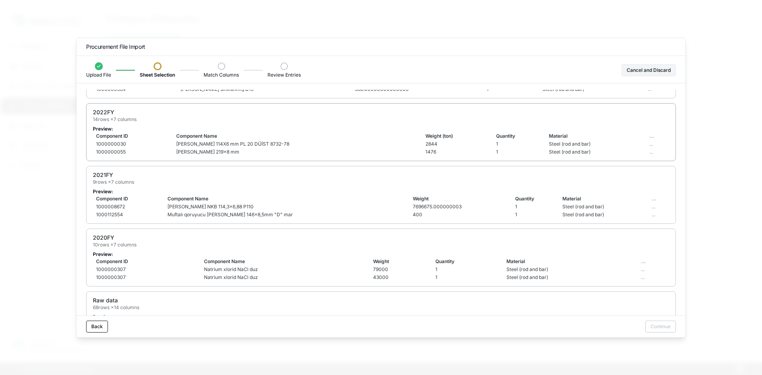
scroll to position [238, 0]
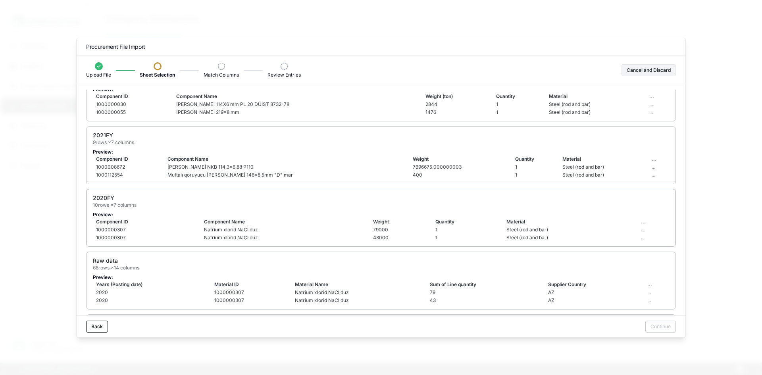
click at [301, 215] on p "Preview:" at bounding box center [381, 215] width 576 height 6
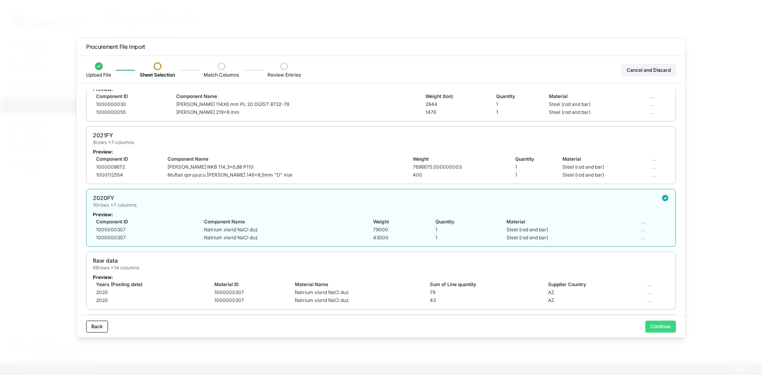
click at [669, 329] on button "Continue" at bounding box center [660, 327] width 31 height 12
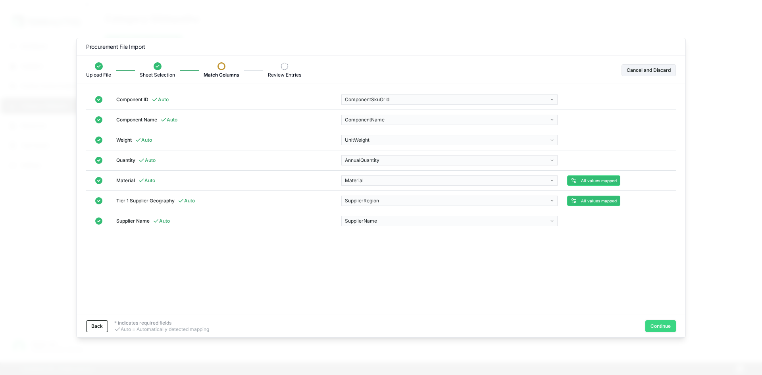
click at [656, 324] on button "Continue" at bounding box center [660, 326] width 31 height 12
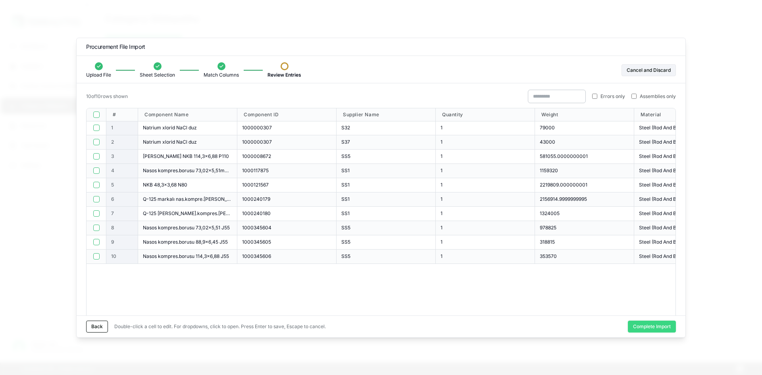
click at [633, 327] on button "Complete Import" at bounding box center [652, 327] width 48 height 12
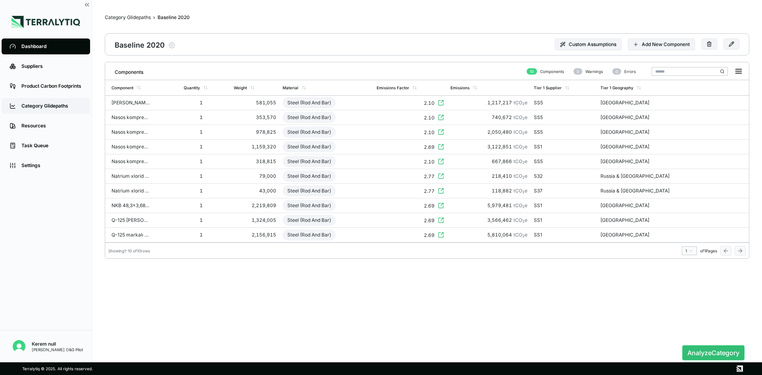
click at [48, 102] on link "Category Glidepaths" at bounding box center [46, 106] width 89 height 16
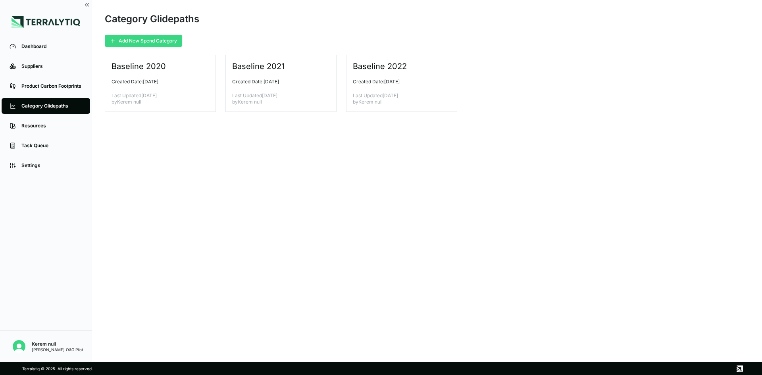
click at [169, 40] on button "Add New Spend Category" at bounding box center [143, 41] width 77 height 12
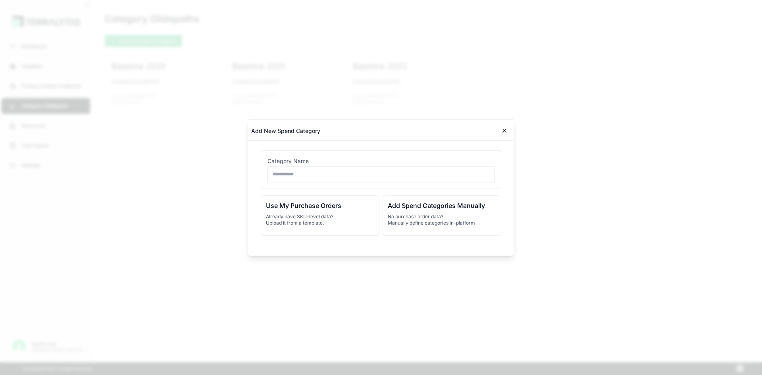
click at [302, 179] on input "text" at bounding box center [381, 174] width 227 height 16
click at [505, 130] on icon at bounding box center [504, 130] width 6 height 6
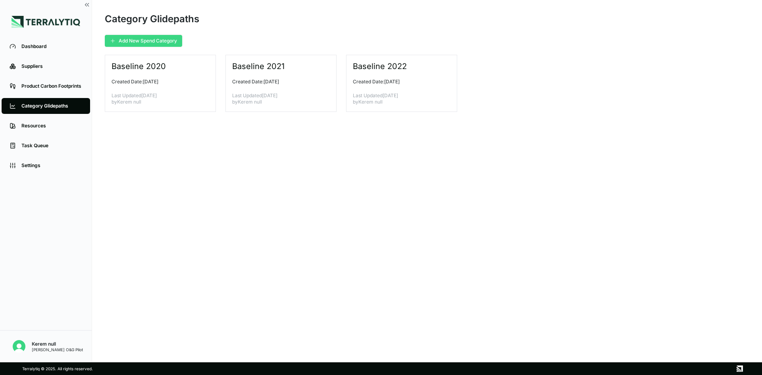
click at [162, 42] on button "Add New Spend Category" at bounding box center [143, 41] width 77 height 12
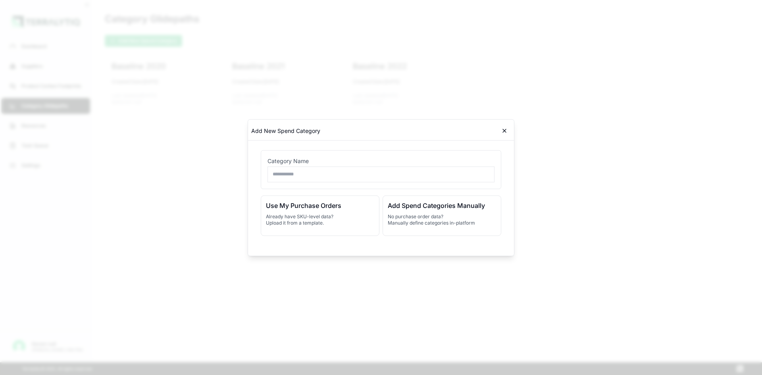
click at [318, 180] on input "text" at bounding box center [381, 174] width 227 height 16
type input "**********"
click at [318, 214] on p "Already have SKU-level data? Upload it from a template." at bounding box center [320, 219] width 108 height 13
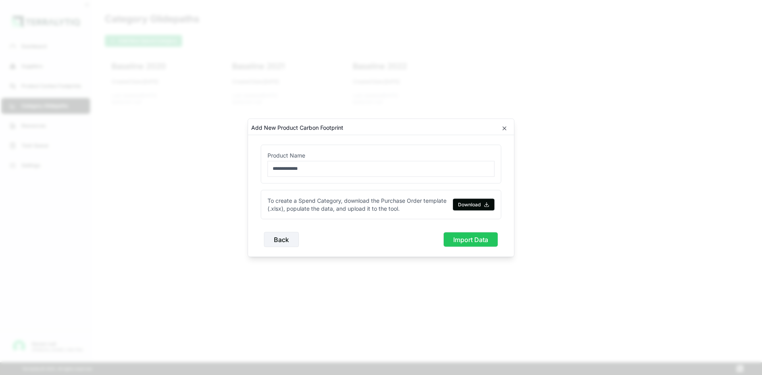
click at [471, 240] on button "Import Data" at bounding box center [470, 239] width 55 height 15
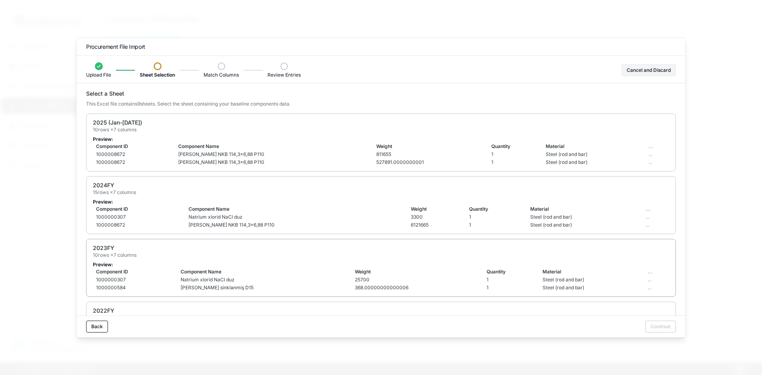
click at [338, 256] on div "2023FY 10 rows × 7 columns" at bounding box center [381, 251] width 576 height 14
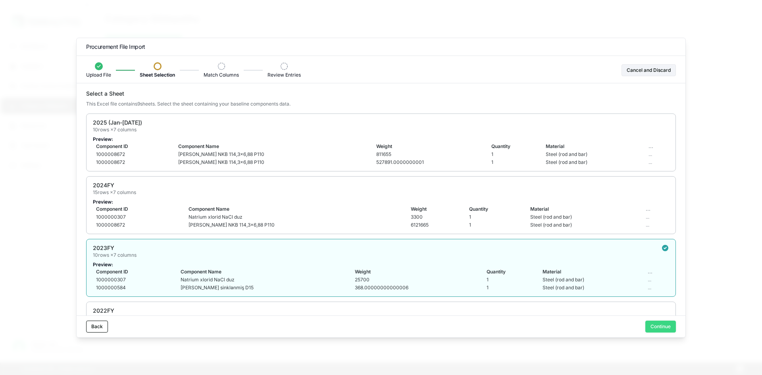
click at [652, 327] on button "Continue" at bounding box center [660, 327] width 31 height 12
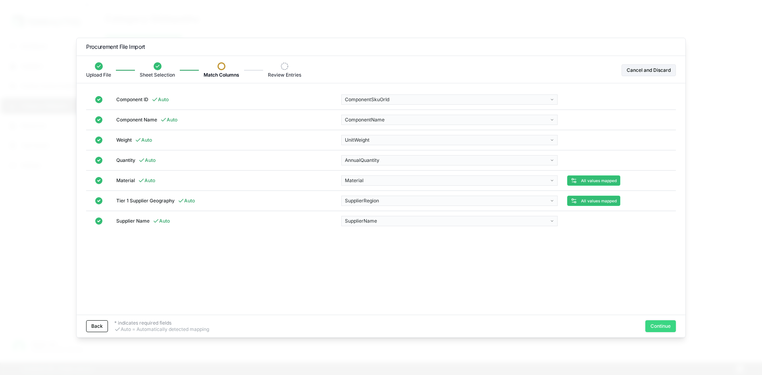
click at [660, 327] on button "Continue" at bounding box center [660, 326] width 31 height 12
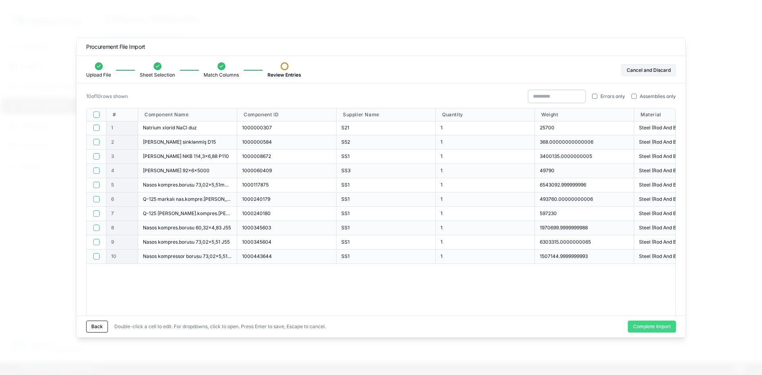
click at [653, 324] on button "Complete Import" at bounding box center [652, 327] width 48 height 12
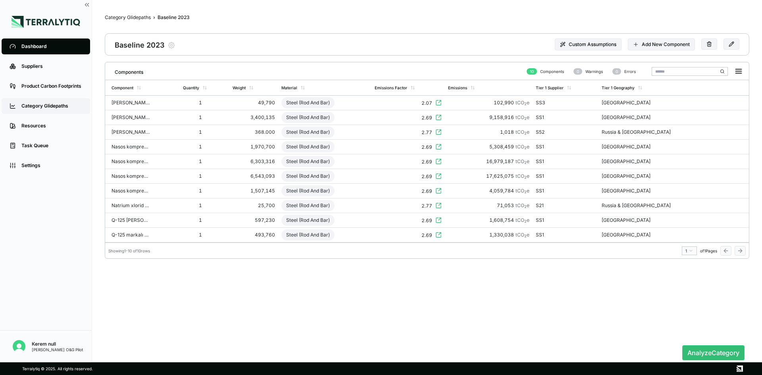
click at [56, 101] on link "Category Glidepaths" at bounding box center [46, 106] width 89 height 16
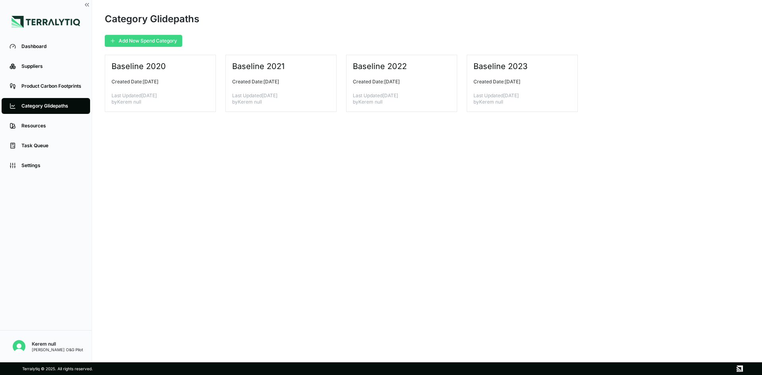
click at [160, 44] on button "Add New Spend Category" at bounding box center [143, 41] width 77 height 12
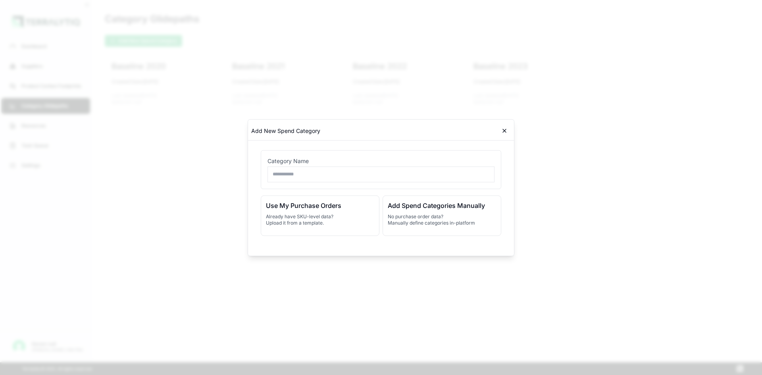
click at [300, 175] on input "text" at bounding box center [381, 174] width 227 height 16
type input "**********"
click at [301, 213] on p "Already have SKU-level data? Upload it from a template." at bounding box center [320, 219] width 108 height 13
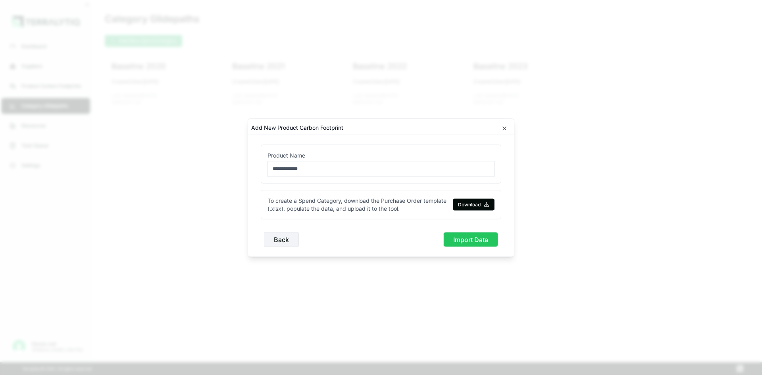
click at [457, 239] on button "Import Data" at bounding box center [470, 239] width 55 height 15
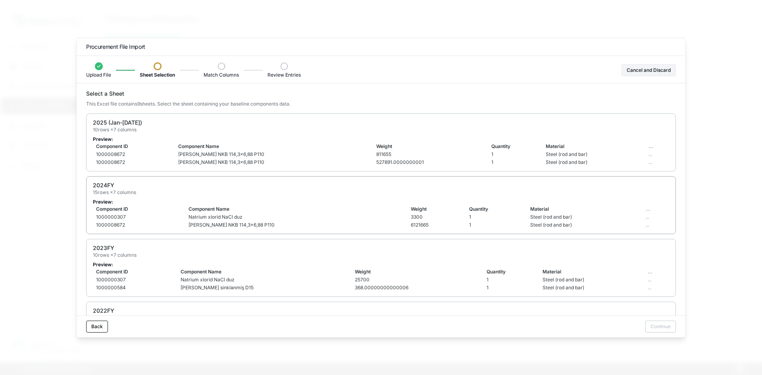
click at [305, 204] on p "Preview:" at bounding box center [381, 202] width 576 height 6
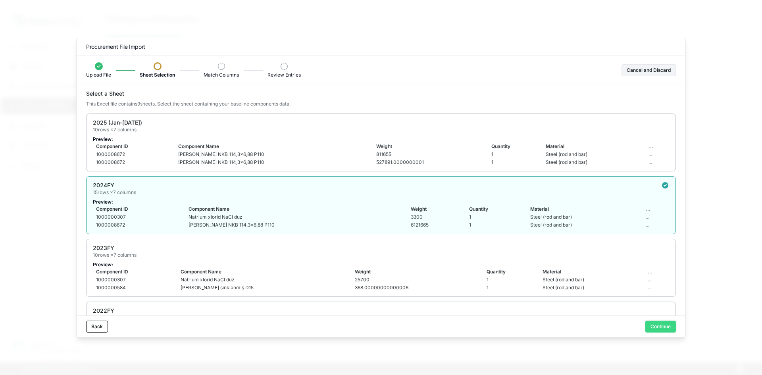
click at [662, 330] on button "Continue" at bounding box center [660, 327] width 31 height 12
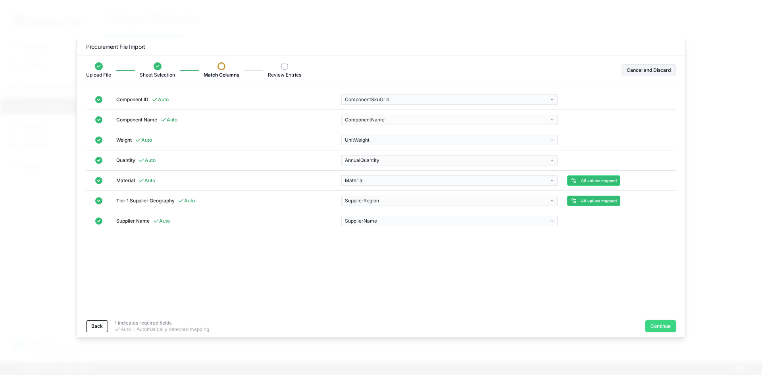
click at [657, 329] on button "Continue" at bounding box center [660, 326] width 31 height 12
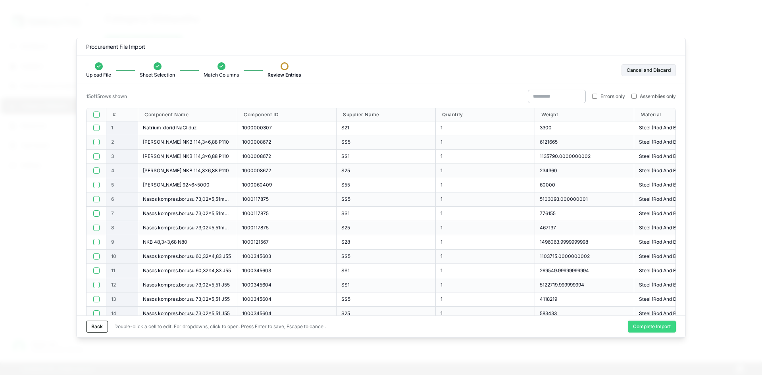
click at [639, 326] on button "Complete Import" at bounding box center [652, 327] width 48 height 12
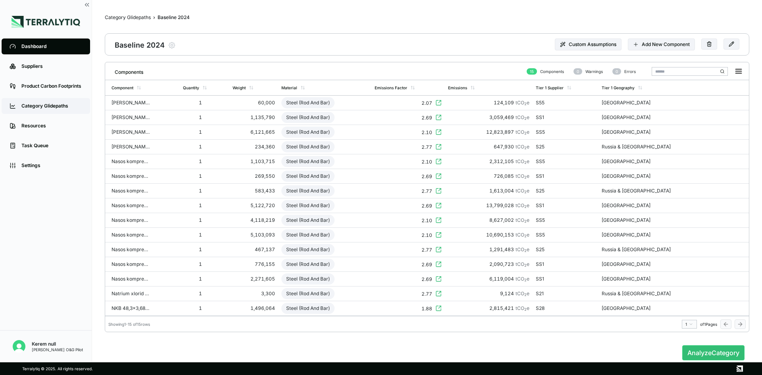
click at [53, 106] on div "Category Glidepaths" at bounding box center [51, 106] width 61 height 6
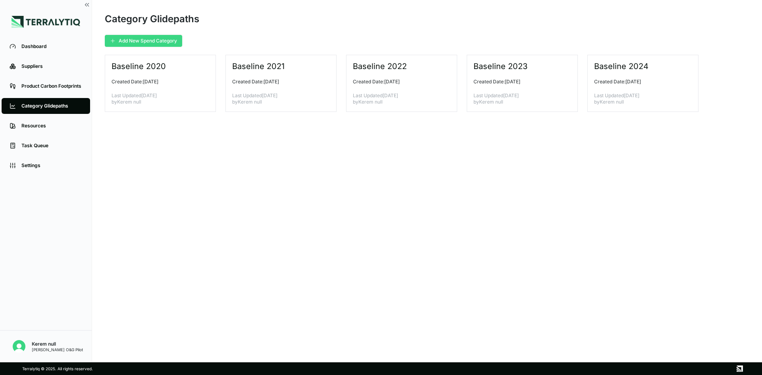
click at [152, 41] on button "Add New Spend Category" at bounding box center [143, 41] width 77 height 12
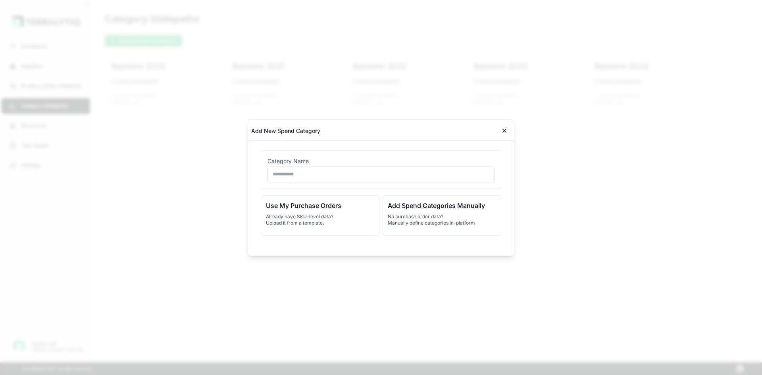
click at [307, 175] on input "text" at bounding box center [381, 174] width 227 height 16
type input "**********"
click at [328, 209] on h3 "Use My Purchase Orders" at bounding box center [320, 205] width 108 height 10
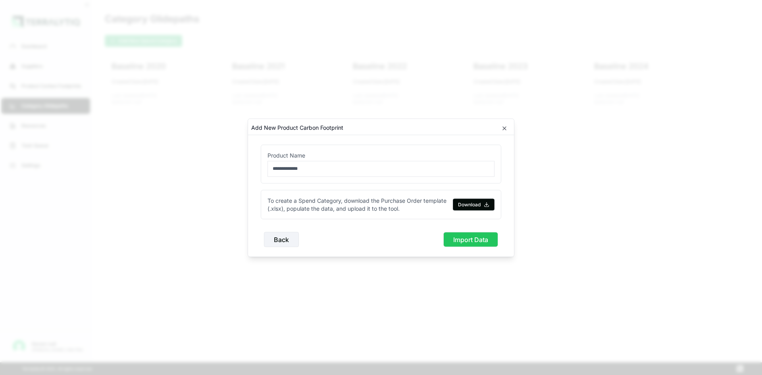
click at [469, 243] on button "Import Data" at bounding box center [470, 239] width 55 height 15
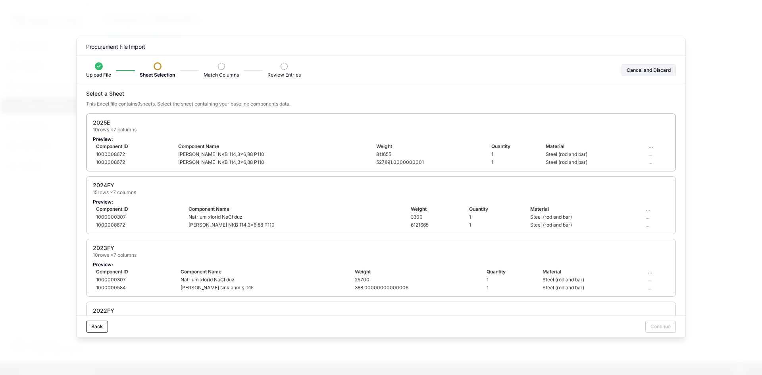
click at [293, 141] on p "Preview:" at bounding box center [381, 139] width 576 height 6
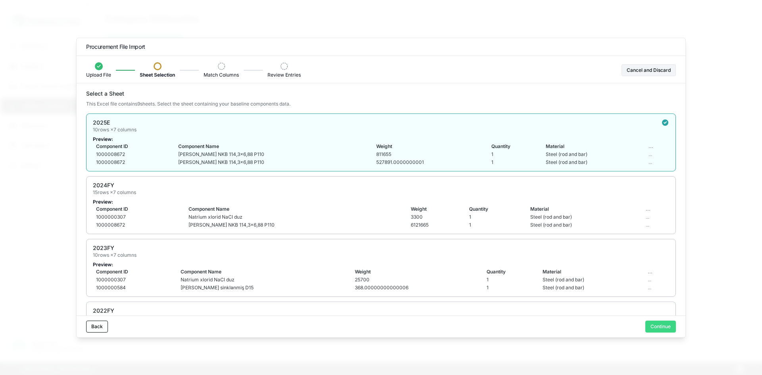
click at [658, 323] on button "Continue" at bounding box center [660, 327] width 31 height 12
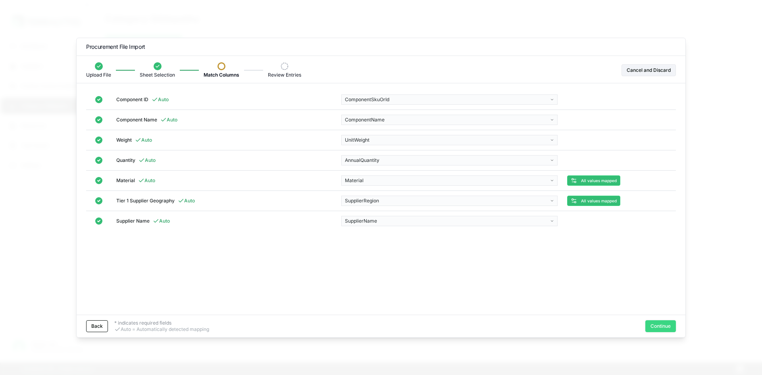
click at [653, 326] on button "Continue" at bounding box center [660, 326] width 31 height 12
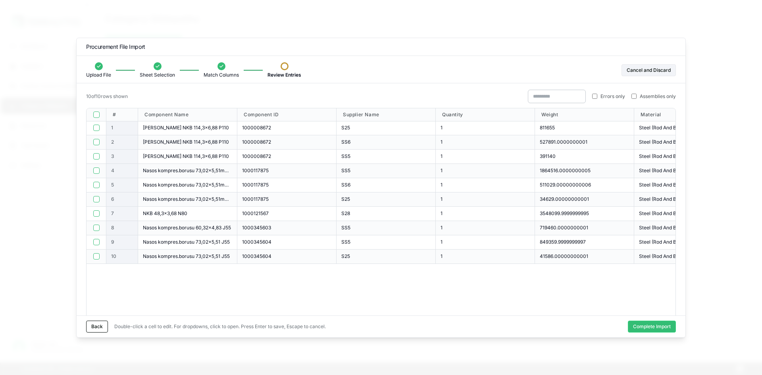
click at [660, 327] on button "Complete Import" at bounding box center [652, 327] width 48 height 12
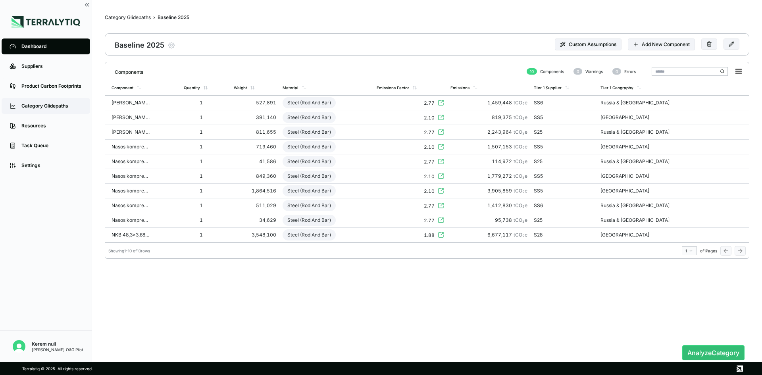
click at [56, 104] on div "Category Glidepaths" at bounding box center [51, 106] width 61 height 6
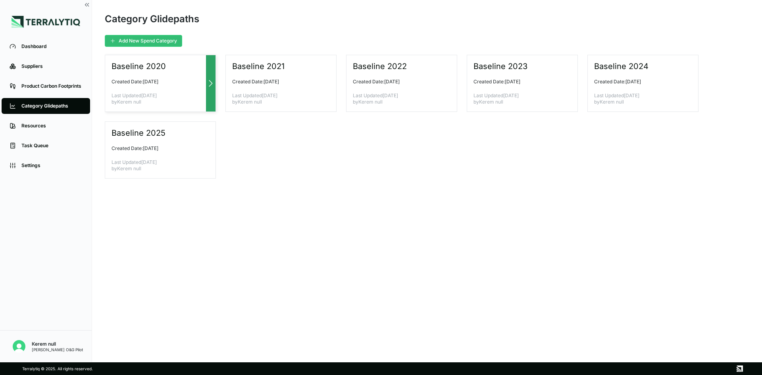
click at [179, 91] on div "Baseline 2020 Created Date: September 15, 2025 Last Updated September 15, 2025 …" at bounding box center [160, 83] width 111 height 57
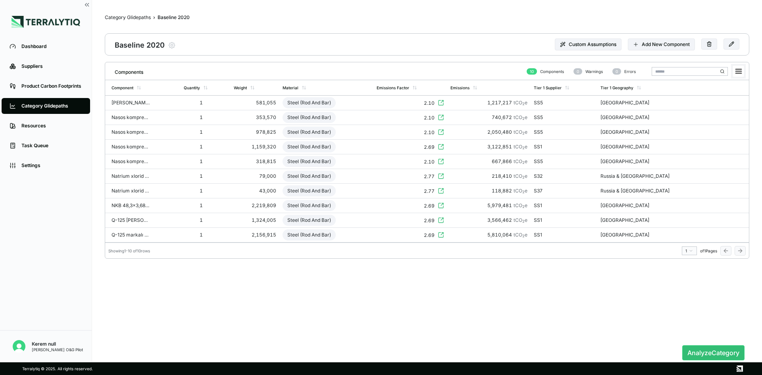
click at [743, 71] on rect at bounding box center [738, 71] width 11 height 11
click at [720, 93] on li "Download XLSX" at bounding box center [720, 95] width 44 height 8
click at [44, 104] on div "Category Glidepaths" at bounding box center [51, 106] width 61 height 6
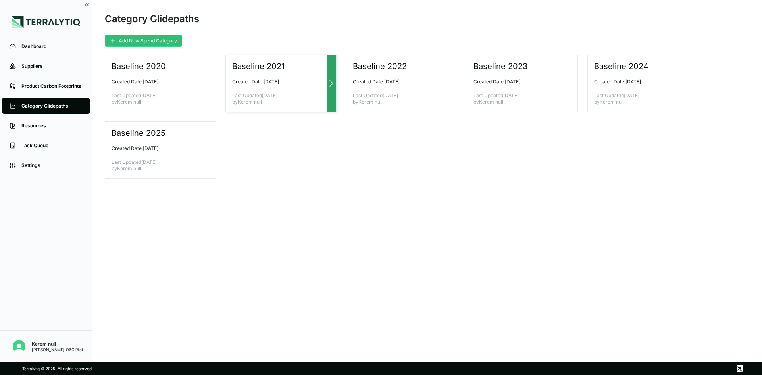
click at [280, 96] on p "Last Updated September 15, 2025 by Kerem null" at bounding box center [277, 98] width 91 height 13
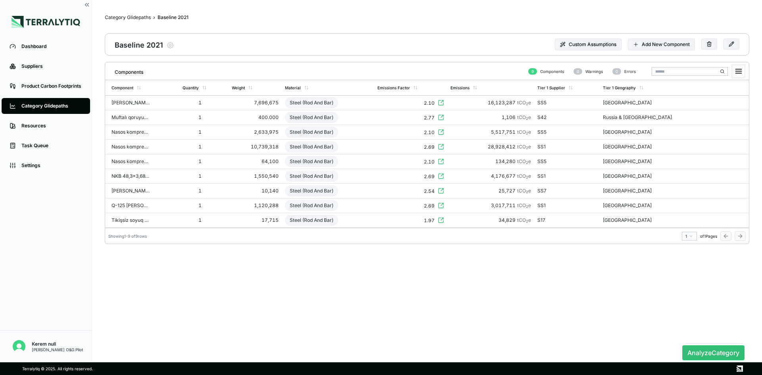
click at [738, 71] on icon at bounding box center [739, 71] width 6 height 4
click at [724, 93] on li "Download XLSX" at bounding box center [720, 95] width 44 height 8
click at [56, 108] on div "Category Glidepaths" at bounding box center [51, 106] width 61 height 6
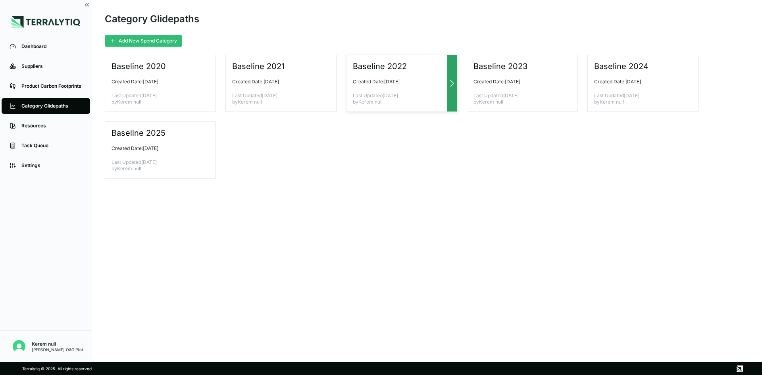
click at [380, 92] on div "Baseline 2022 Created Date: [DATE] Last Updated [DATE] by Kerem null" at bounding box center [401, 83] width 111 height 57
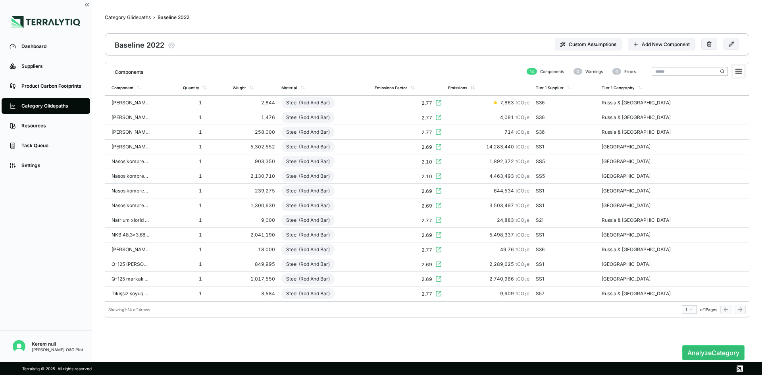
click at [740, 74] on rect at bounding box center [738, 71] width 11 height 11
click at [722, 95] on li "Download XLSX" at bounding box center [720, 95] width 44 height 8
click at [487, 17] on nav "Category Glidepaths › Baseline 2022 Baseline 2022" at bounding box center [320, 18] width 430 height 11
click at [497, 103] on div at bounding box center [495, 102] width 3 height 3
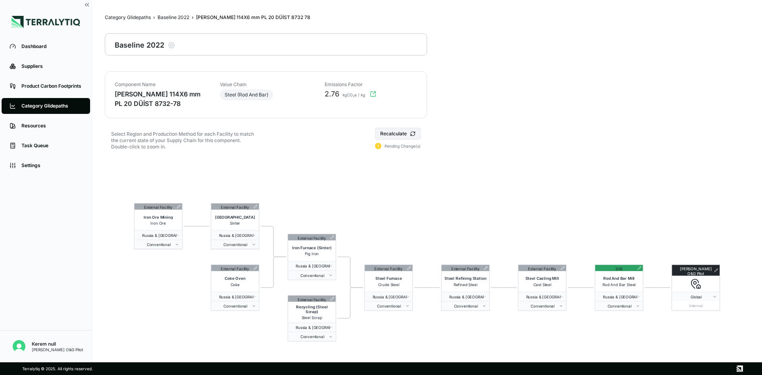
scroll to position [38, 0]
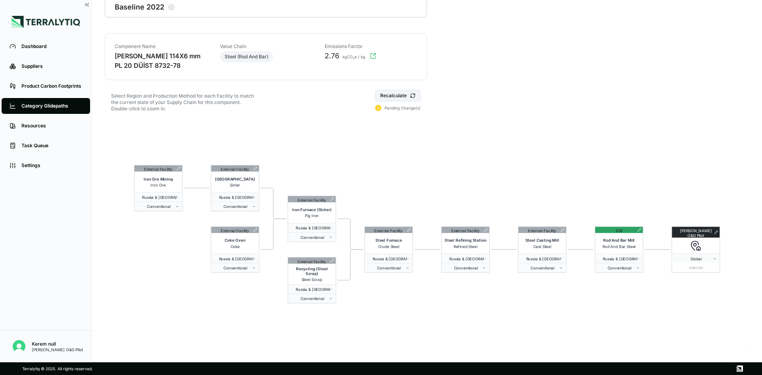
click at [378, 108] on div "1" at bounding box center [378, 108] width 6 height 6
click at [399, 90] on button "Recalculate" at bounding box center [398, 96] width 46 height 12
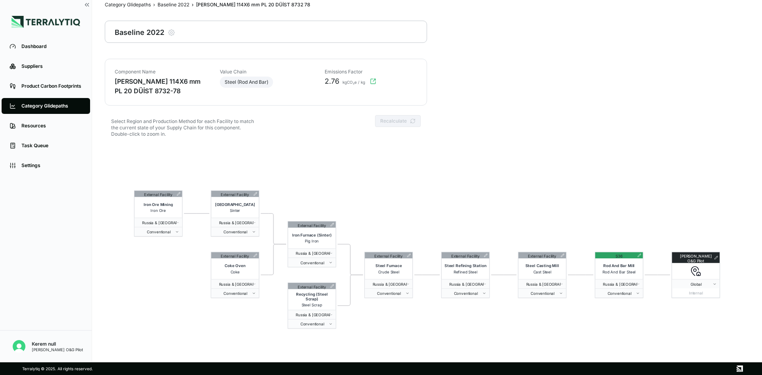
scroll to position [0, 0]
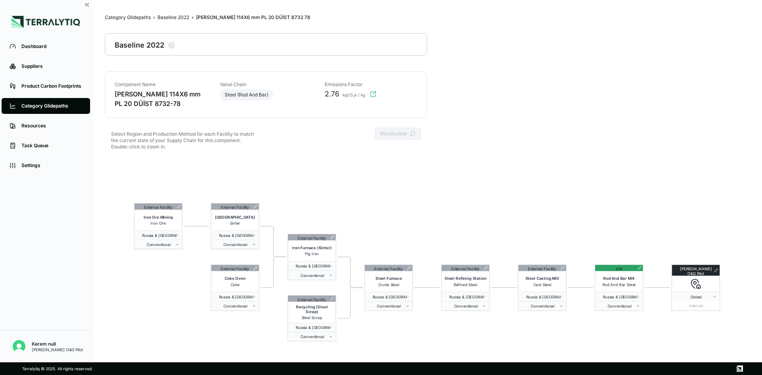
click at [73, 106] on div "Category Glidepaths" at bounding box center [51, 106] width 61 height 6
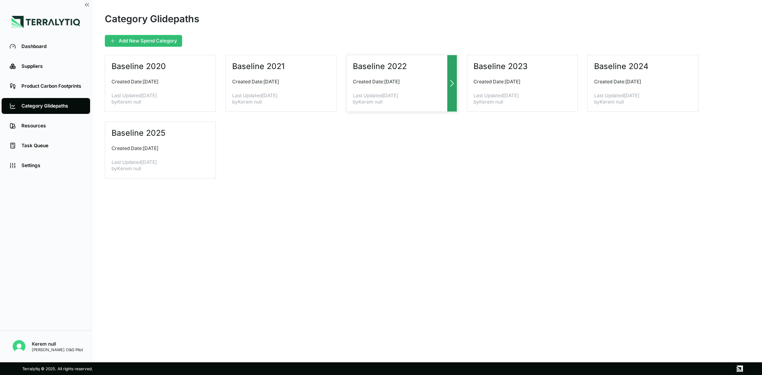
click at [359, 97] on p "Last Updated September 15, 2025 by Kerem null" at bounding box center [398, 98] width 91 height 13
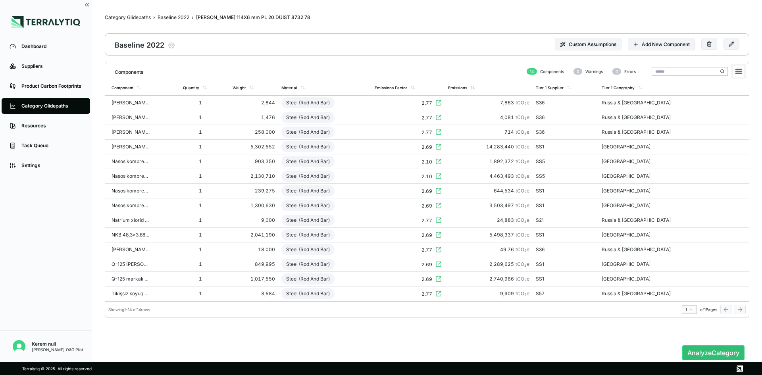
click at [734, 69] on rect at bounding box center [738, 71] width 11 height 11
click at [718, 93] on li "Download XLSX" at bounding box center [720, 95] width 44 height 8
click at [49, 106] on div "Category Glidepaths" at bounding box center [51, 106] width 61 height 6
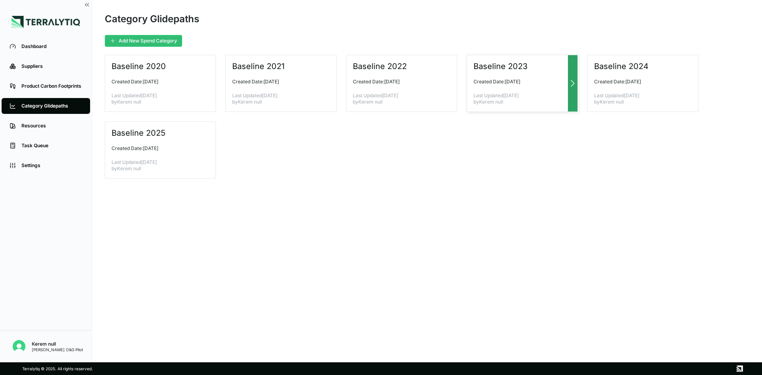
click at [488, 85] on div "Baseline 2023 Created Date: September 15, 2025 Last Updated September 15, 2025 …" at bounding box center [522, 83] width 111 height 57
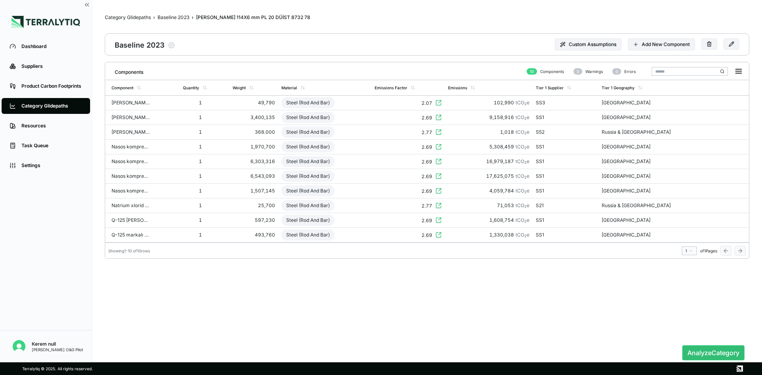
click at [747, 73] on div "Components 10 Components 0 Warnings 0 Errors" at bounding box center [427, 70] width 644 height 17
click at [743, 73] on rect at bounding box center [738, 71] width 11 height 11
click at [724, 94] on li "Download XLSX" at bounding box center [720, 95] width 44 height 8
click at [41, 104] on div "Category Glidepaths" at bounding box center [51, 106] width 61 height 6
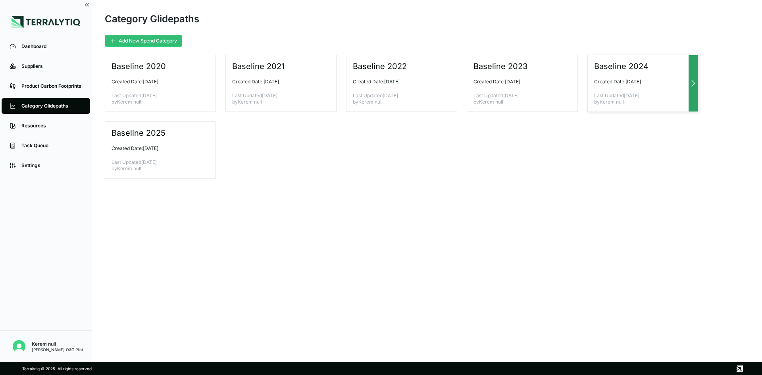
click at [635, 88] on div "Baseline 2024 Created Date: September 15, 2025 Last Updated September 15, 2025 …" at bounding box center [643, 83] width 111 height 57
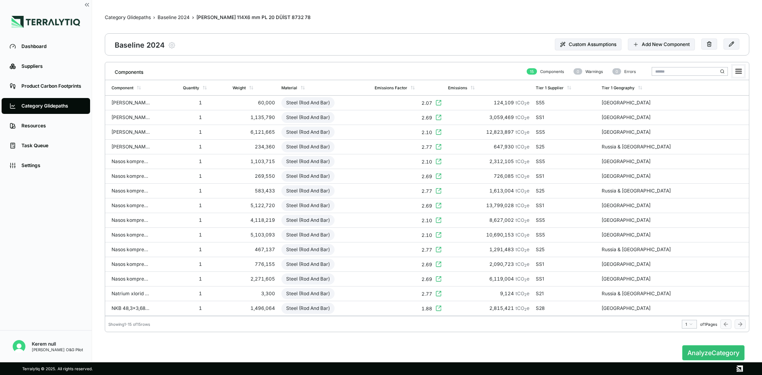
click at [738, 72] on icon at bounding box center [739, 71] width 6 height 4
click at [721, 93] on li "Download XLSX" at bounding box center [720, 95] width 44 height 8
click at [740, 18] on main "Category Glidepaths › Baseline 2024 › Boru 114X6 mm PL 20 DÜİST 8732 78 Boru 11…" at bounding box center [427, 200] width 645 height 375
click at [48, 107] on div "Category Glidepaths" at bounding box center [51, 106] width 61 height 6
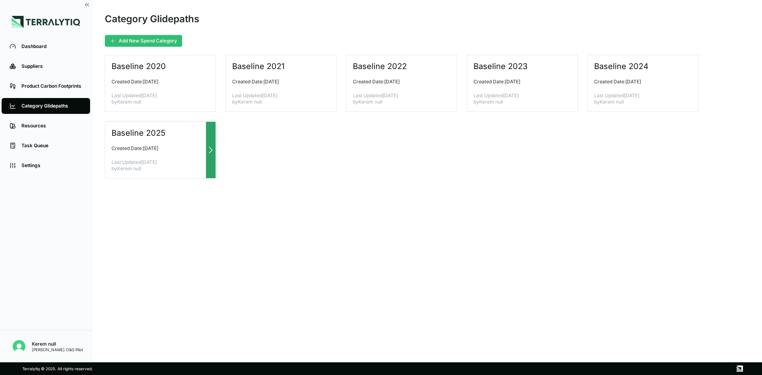
click at [178, 144] on div "Baseline 2025 Created Date: September 15, 2025 Last Updated September 15, 2025 …" at bounding box center [160, 149] width 111 height 57
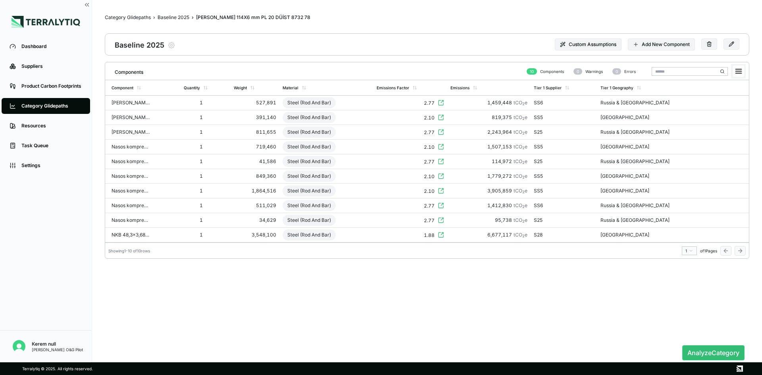
click at [739, 70] on icon at bounding box center [739, 71] width 6 height 4
click at [718, 94] on li "Download XLSX" at bounding box center [720, 95] width 44 height 8
